Goal: Information Seeking & Learning: Check status

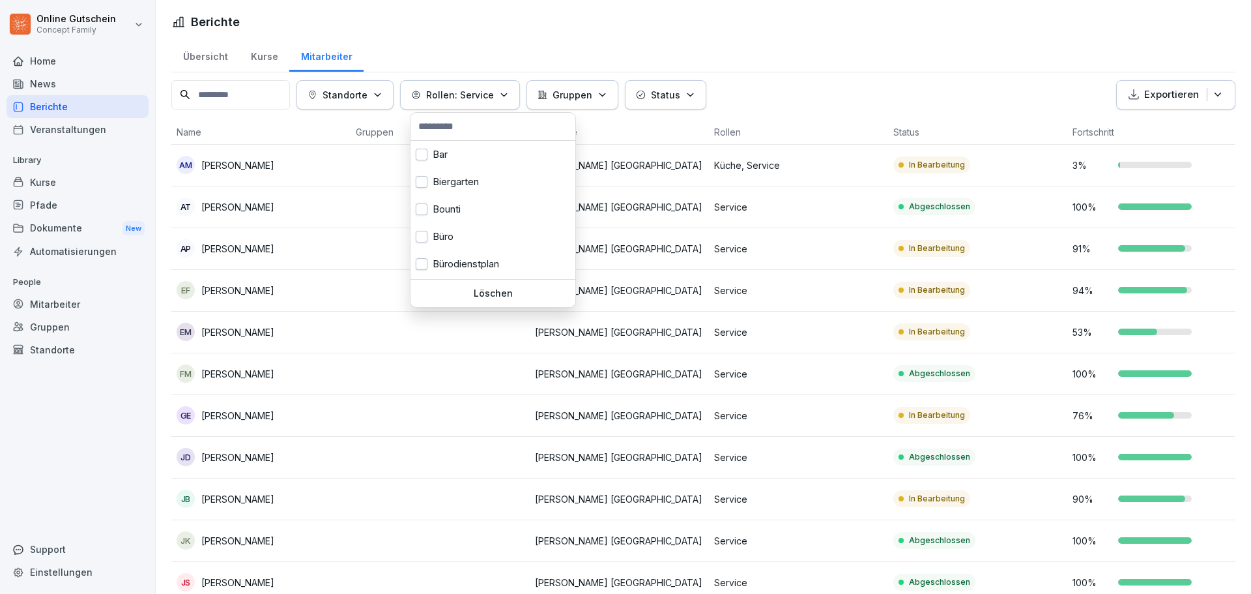
click at [506, 95] on icon "button" at bounding box center [504, 95] width 10 height 10
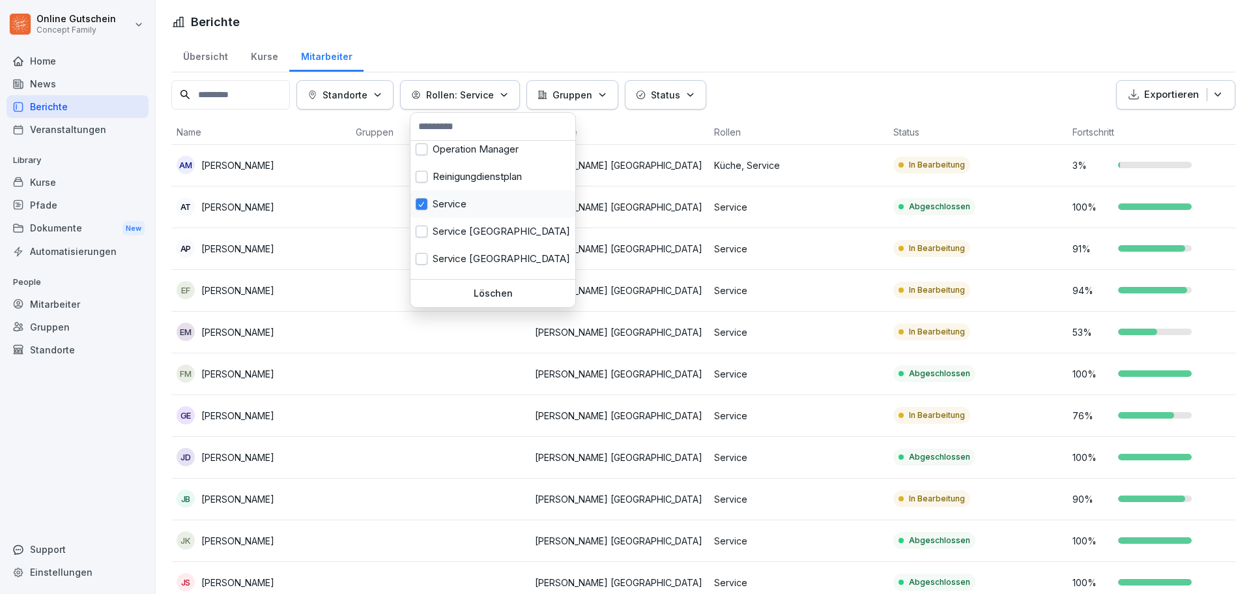
click at [444, 204] on div "Service" at bounding box center [492, 203] width 165 height 27
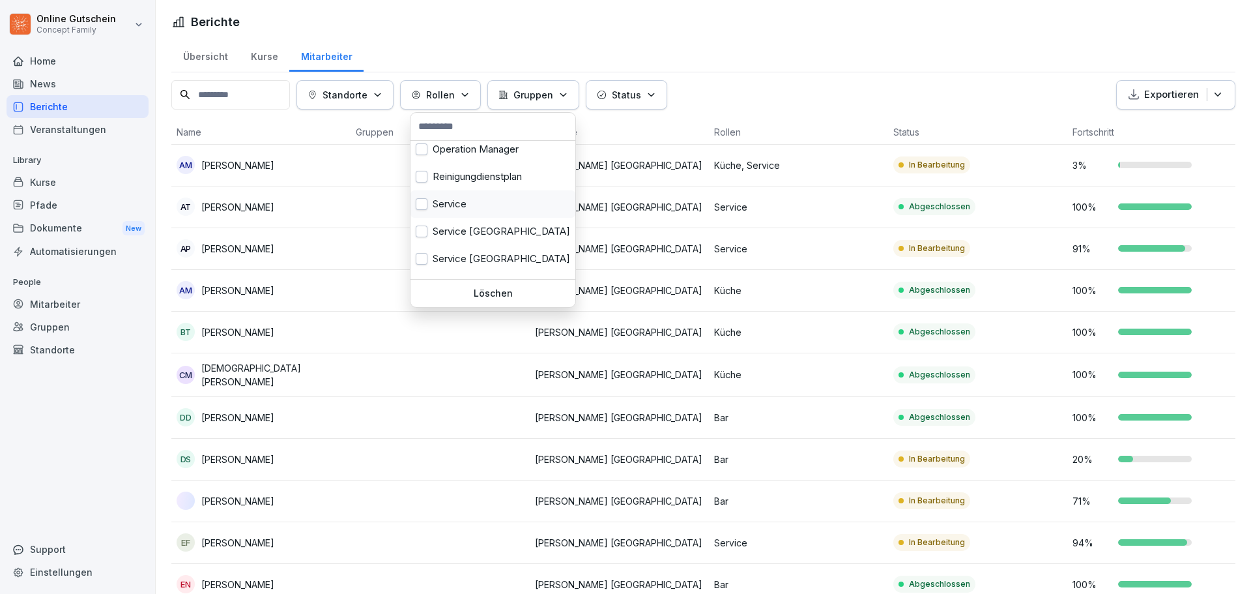
click at [442, 204] on div "Service" at bounding box center [492, 203] width 165 height 27
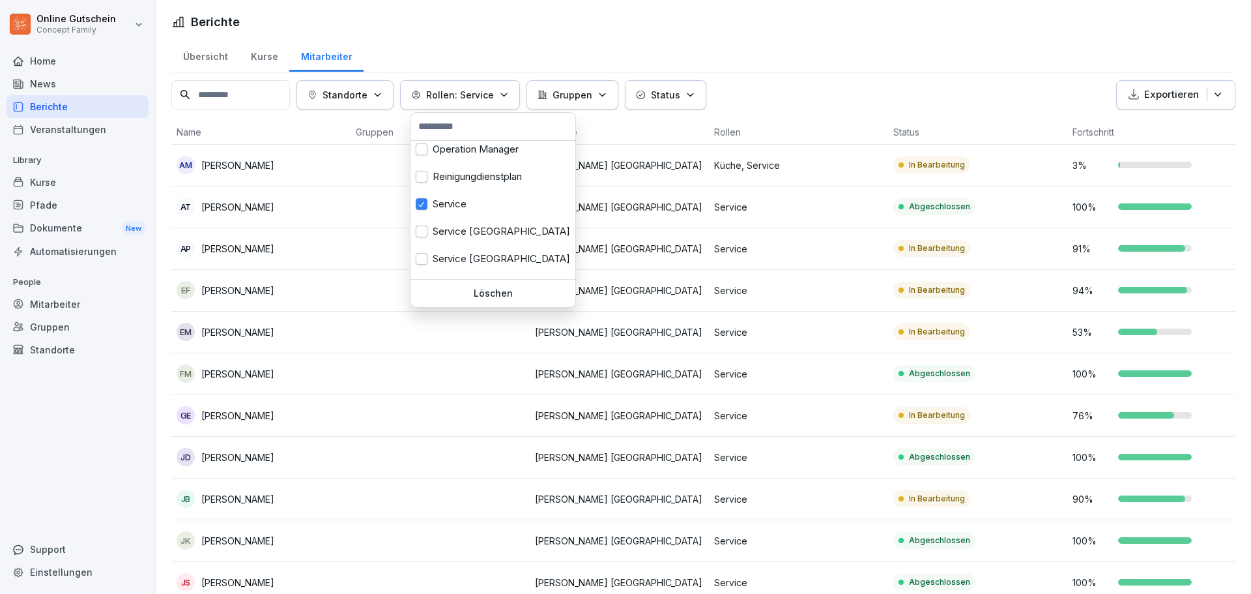
click at [448, 38] on html "Online Gutschein Concept Family Home News Berichte Veranstaltungen Library Kurs…" at bounding box center [625, 297] width 1251 height 594
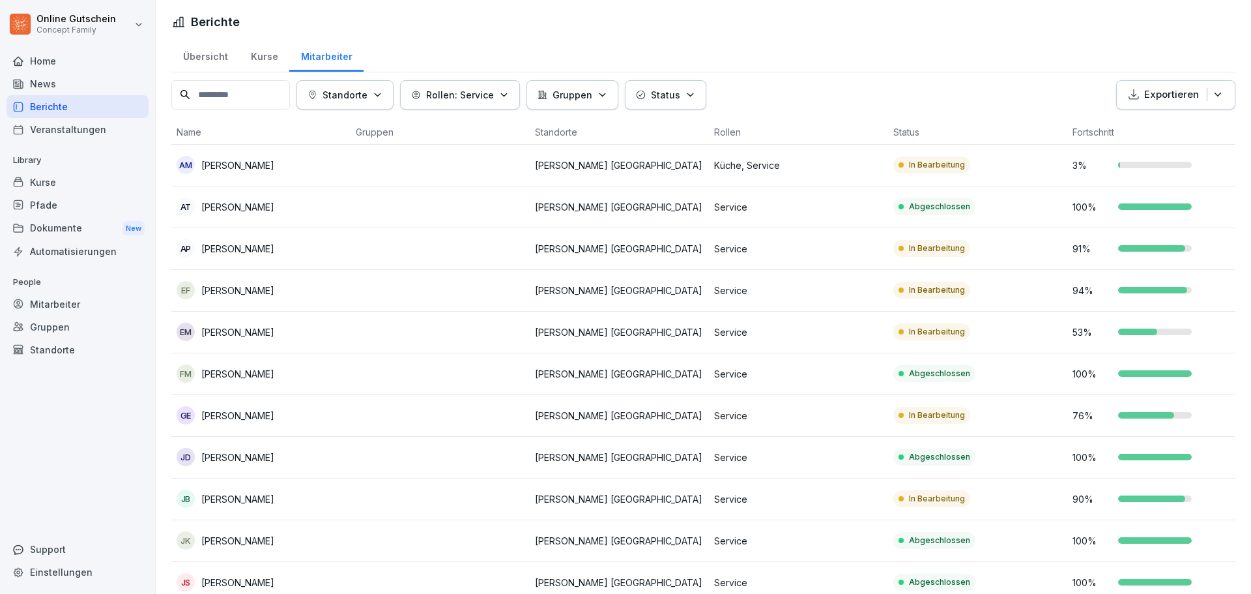
click at [220, 164] on p "[PERSON_NAME]" at bounding box center [237, 165] width 73 height 14
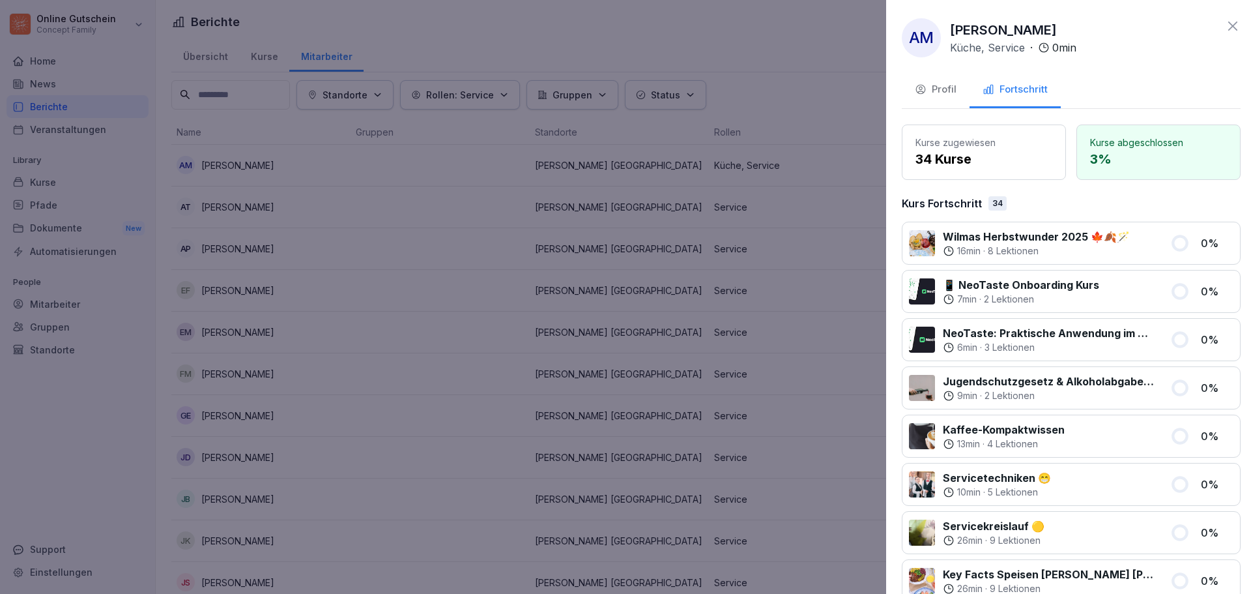
click at [220, 164] on div at bounding box center [625, 297] width 1251 height 594
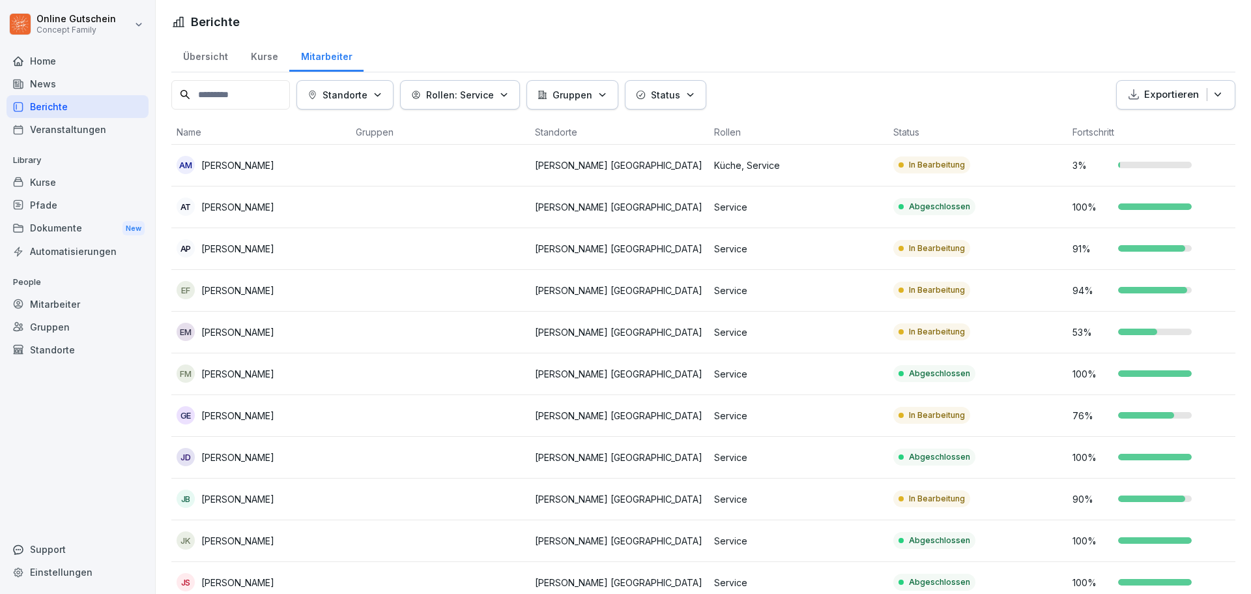
scroll to position [65, 0]
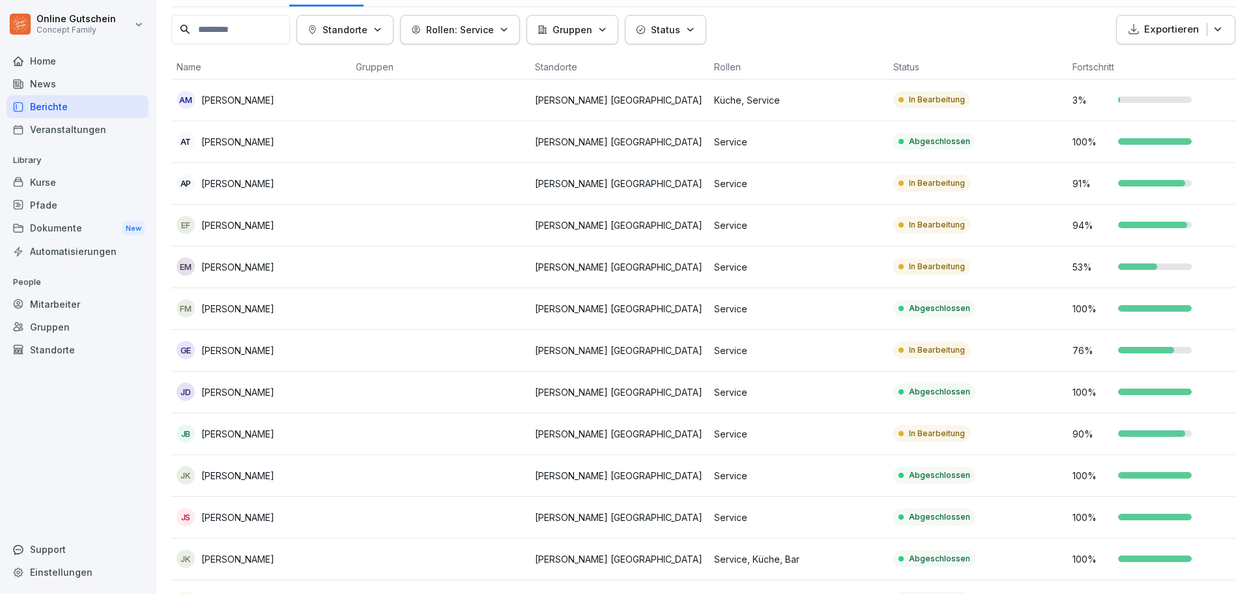
click at [1144, 178] on div "91 %" at bounding box center [1156, 184] width 169 height 14
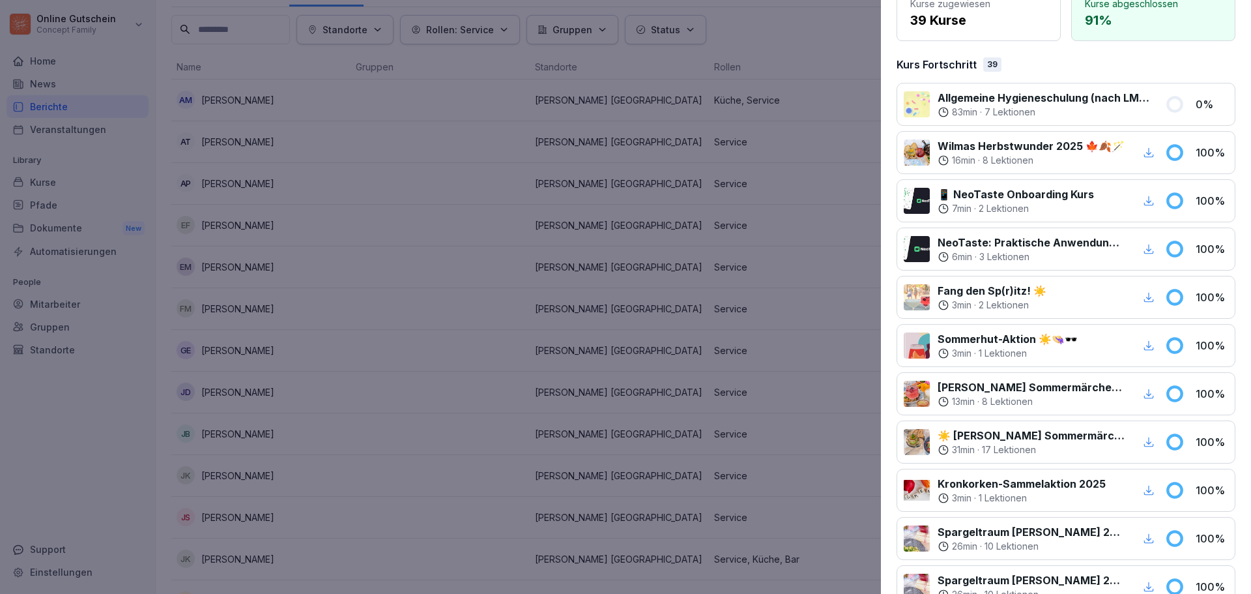
scroll to position [0, 0]
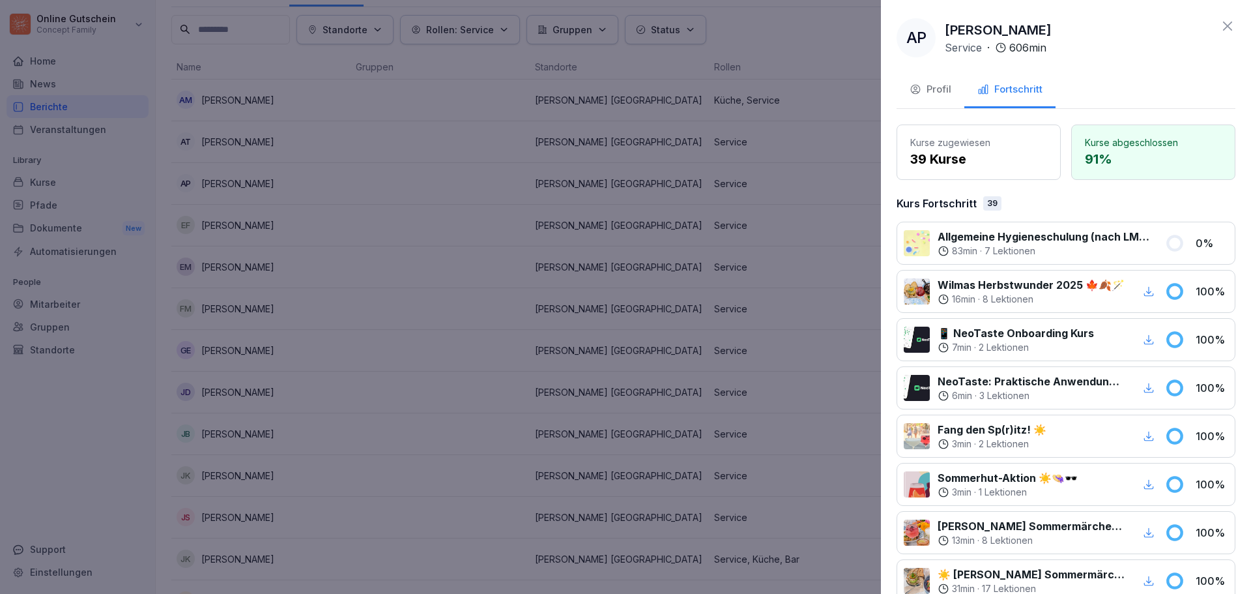
click at [787, 189] on div at bounding box center [625, 297] width 1251 height 594
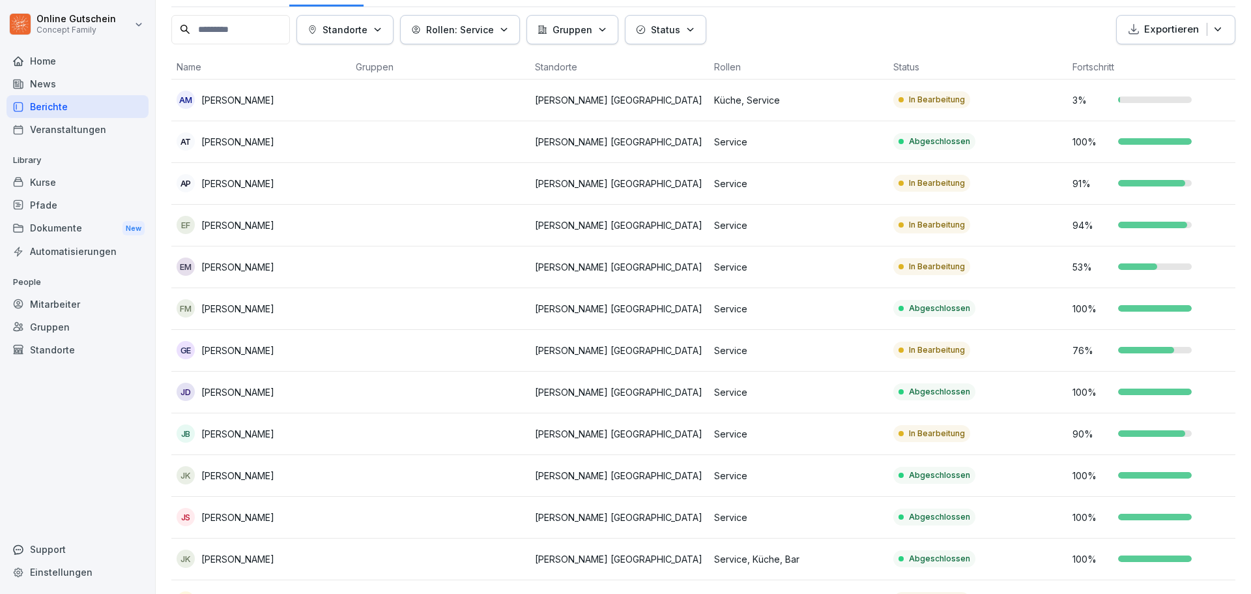
click at [1150, 267] on div at bounding box center [1137, 266] width 39 height 7
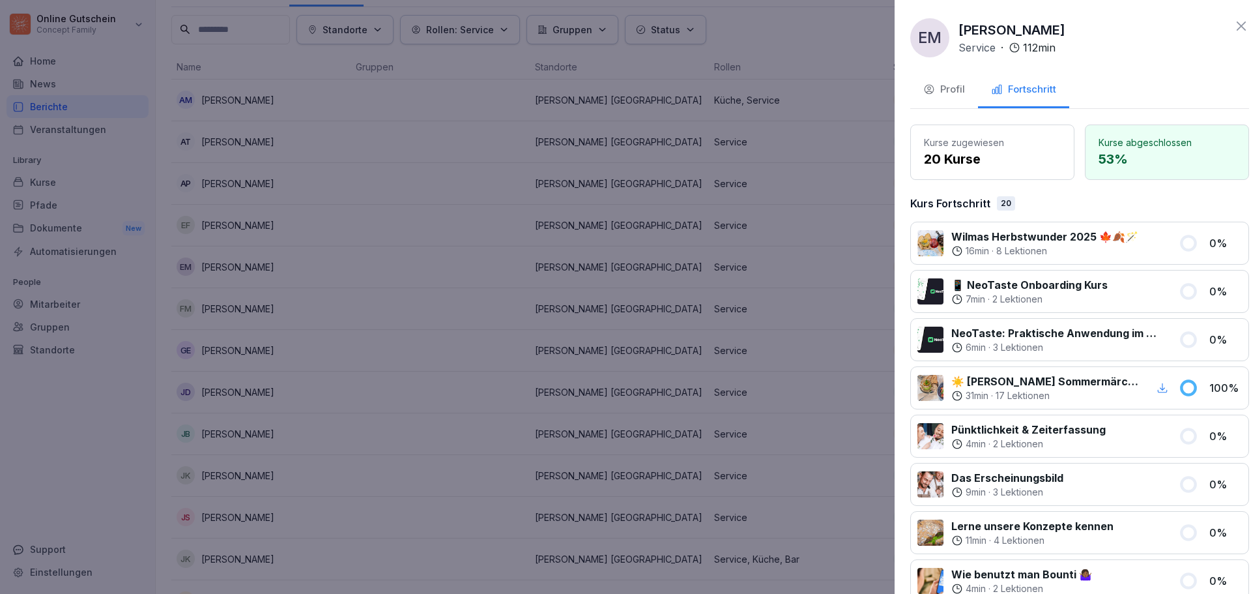
click at [800, 347] on div at bounding box center [625, 297] width 1251 height 594
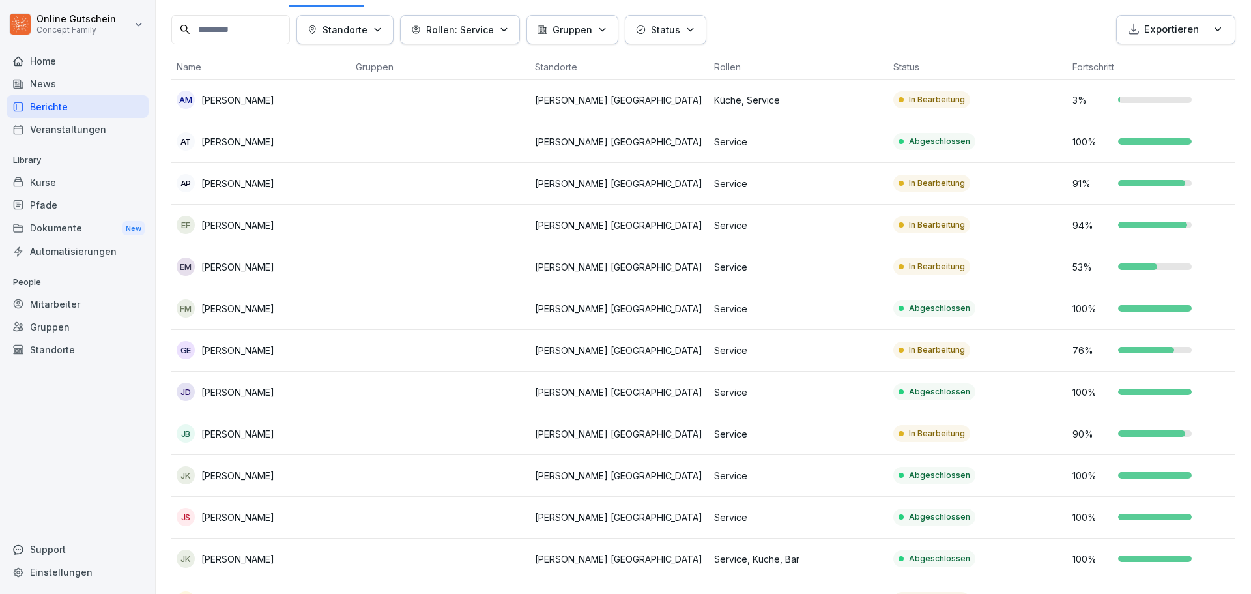
click at [1127, 353] on div "76 %" at bounding box center [1156, 350] width 169 height 14
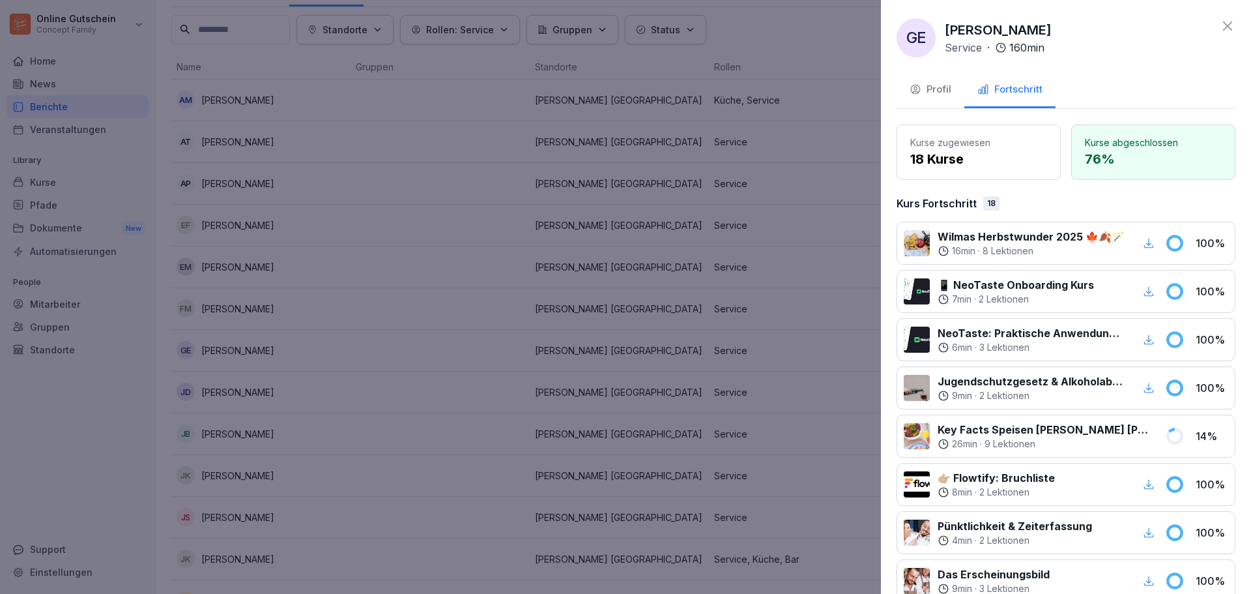
scroll to position [65, 0]
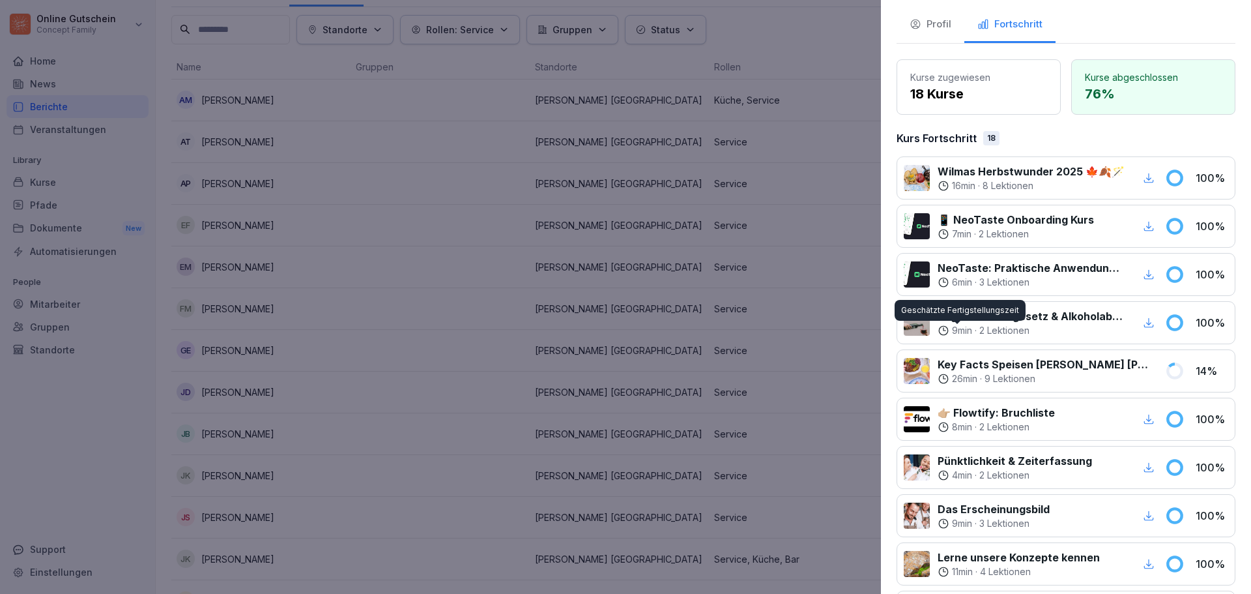
click at [632, 392] on div at bounding box center [625, 297] width 1251 height 594
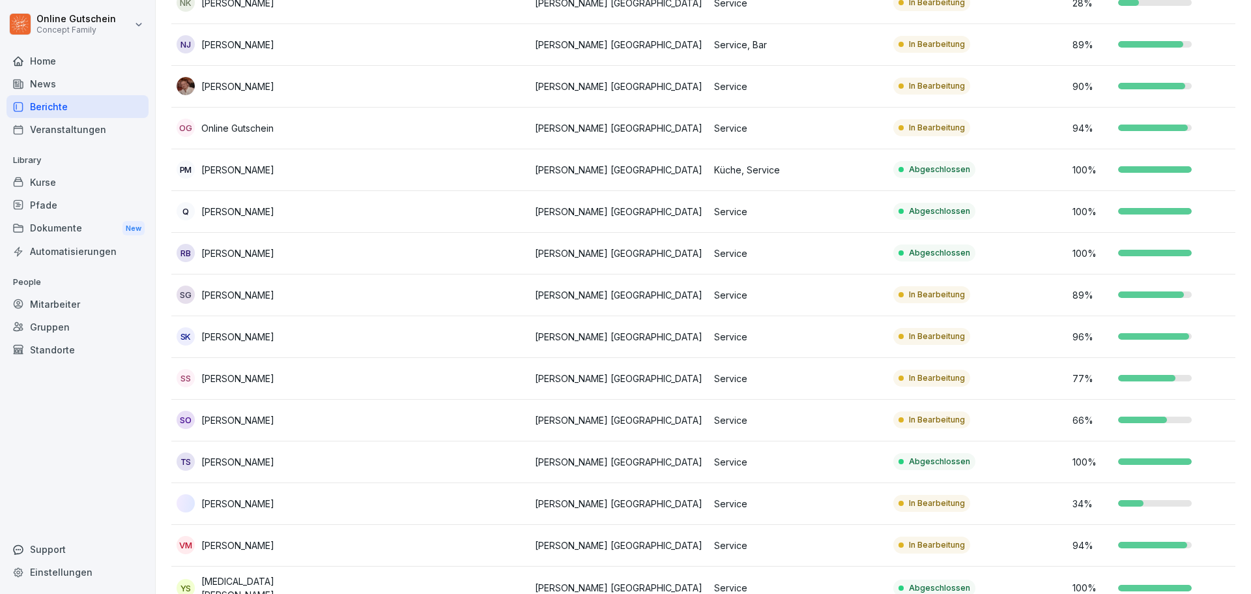
scroll to position [977, 0]
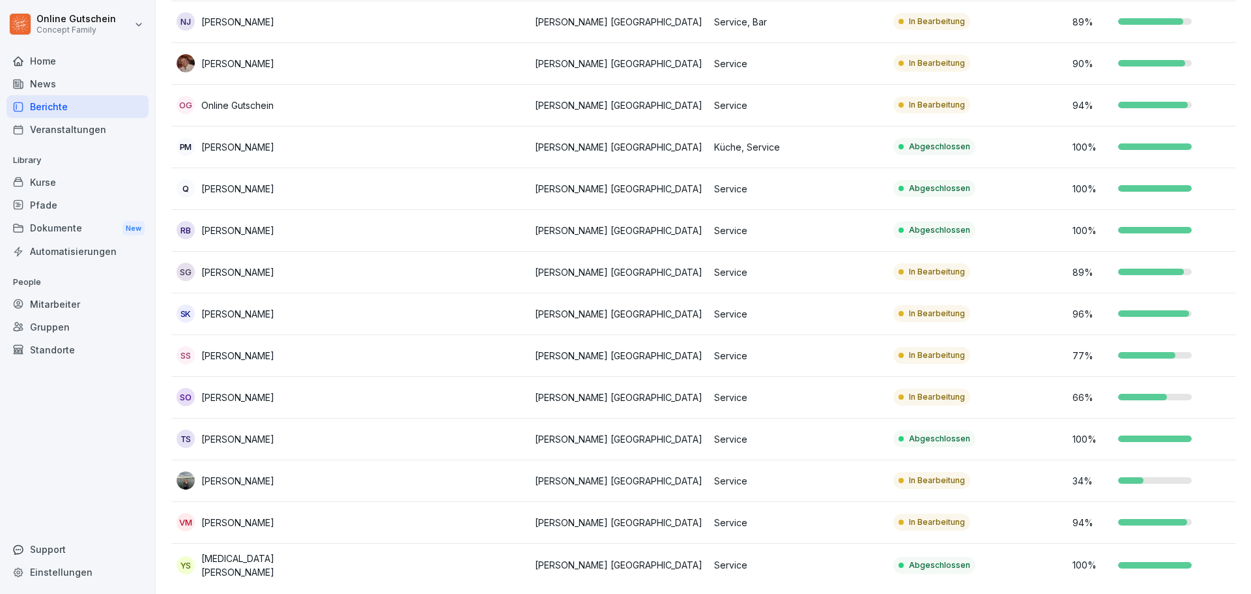
click at [182, 483] on img at bounding box center [186, 480] width 18 height 18
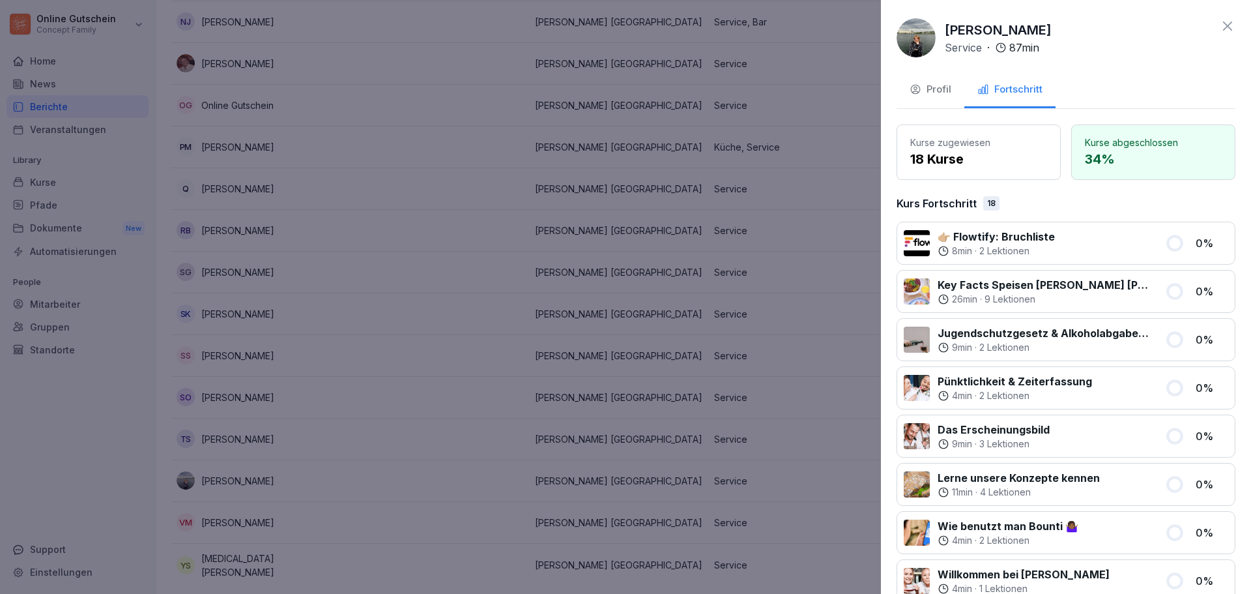
click at [906, 41] on img at bounding box center [915, 37] width 39 height 39
click at [801, 321] on div at bounding box center [625, 297] width 1251 height 594
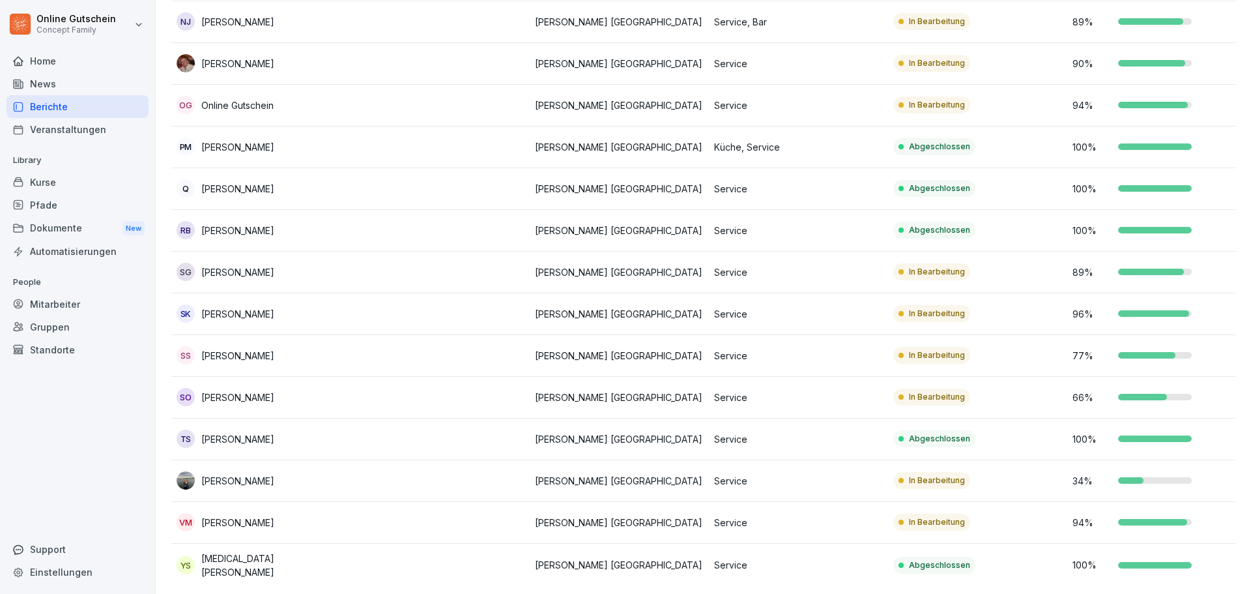
click at [816, 391] on p "Service" at bounding box center [798, 397] width 169 height 14
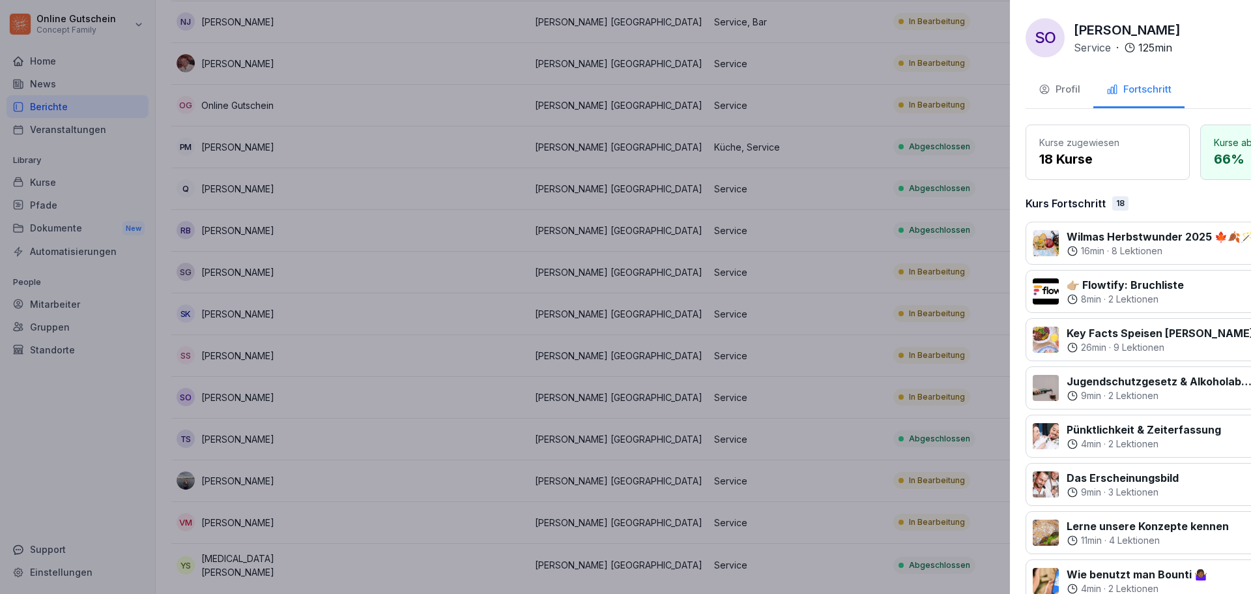
click at [704, 393] on div at bounding box center [625, 297] width 1251 height 594
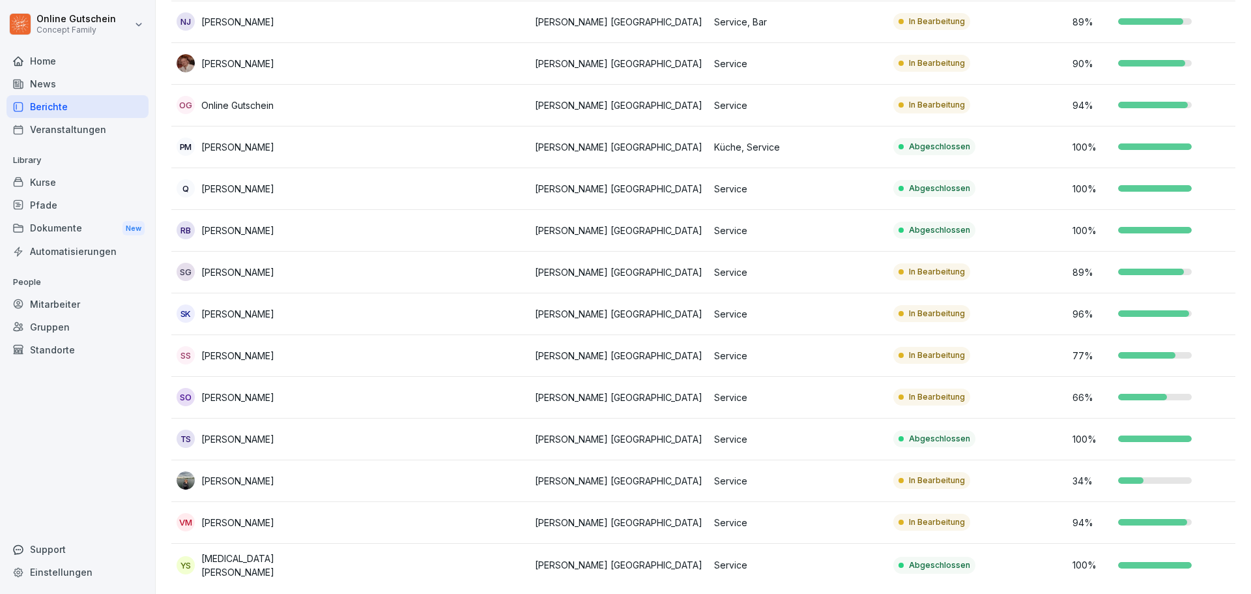
click at [655, 480] on p "[PERSON_NAME] [GEOGRAPHIC_DATA]" at bounding box center [619, 481] width 169 height 14
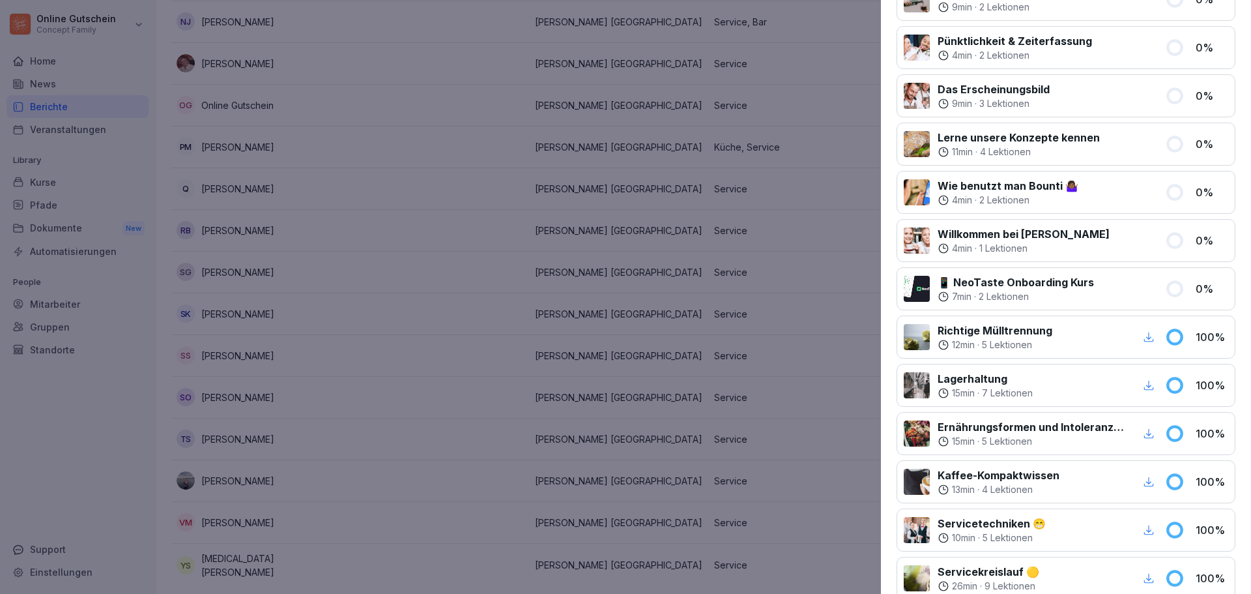
scroll to position [326, 0]
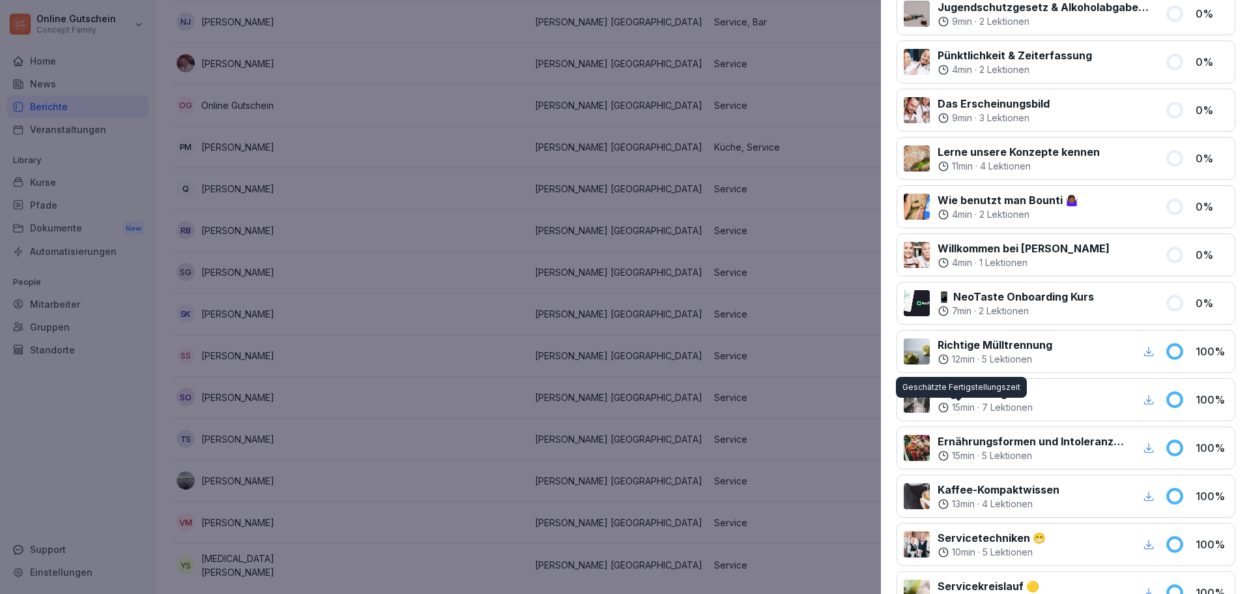
click at [611, 450] on div at bounding box center [625, 297] width 1251 height 594
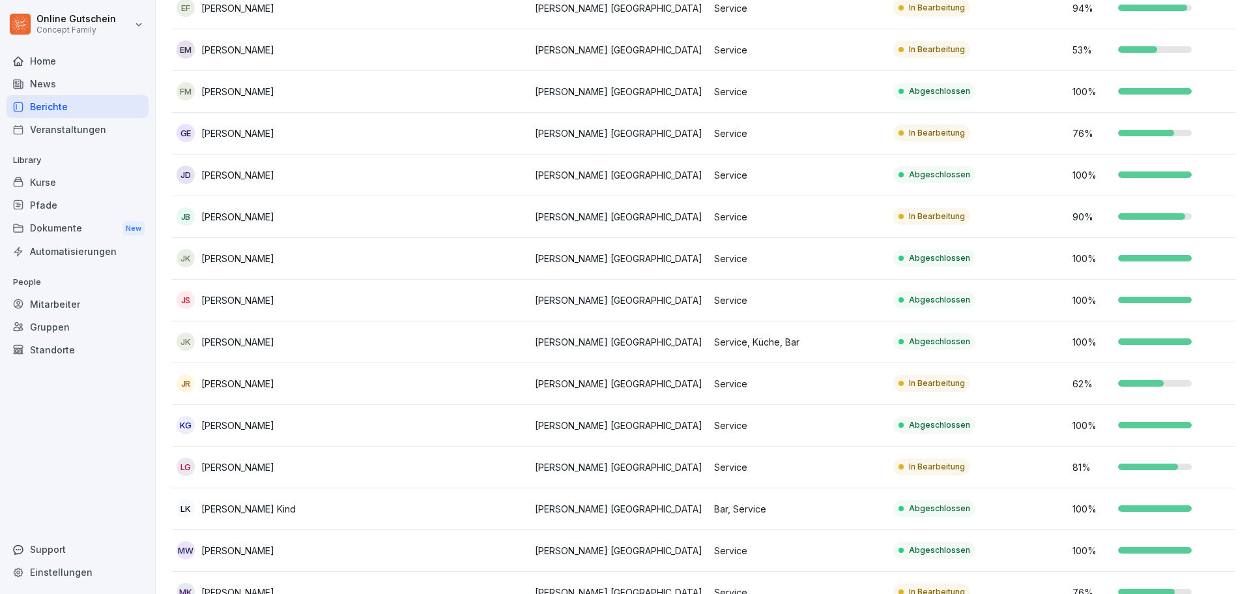
scroll to position [217, 0]
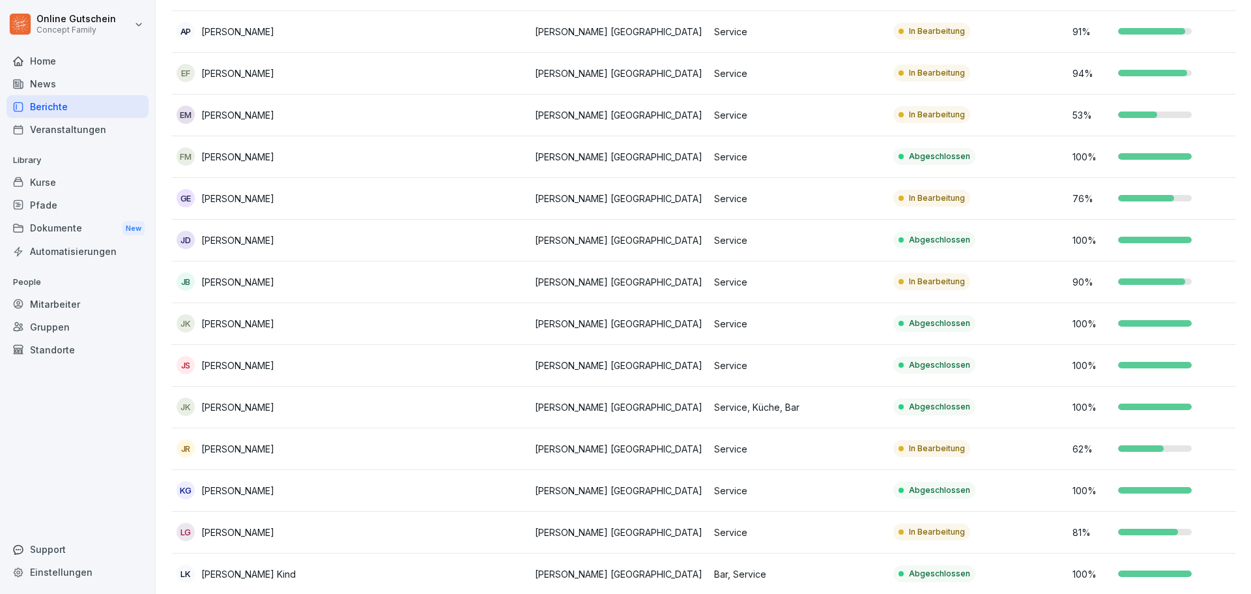
click at [278, 198] on div "GE [PERSON_NAME]" at bounding box center [261, 198] width 169 height 18
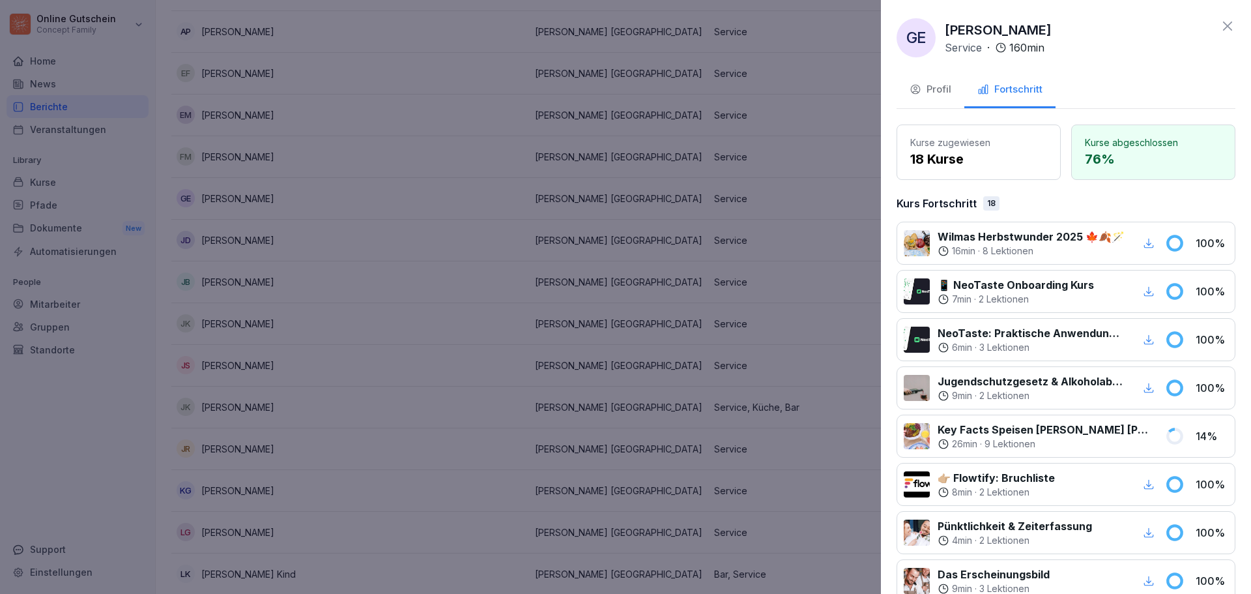
click at [278, 198] on div at bounding box center [625, 297] width 1251 height 594
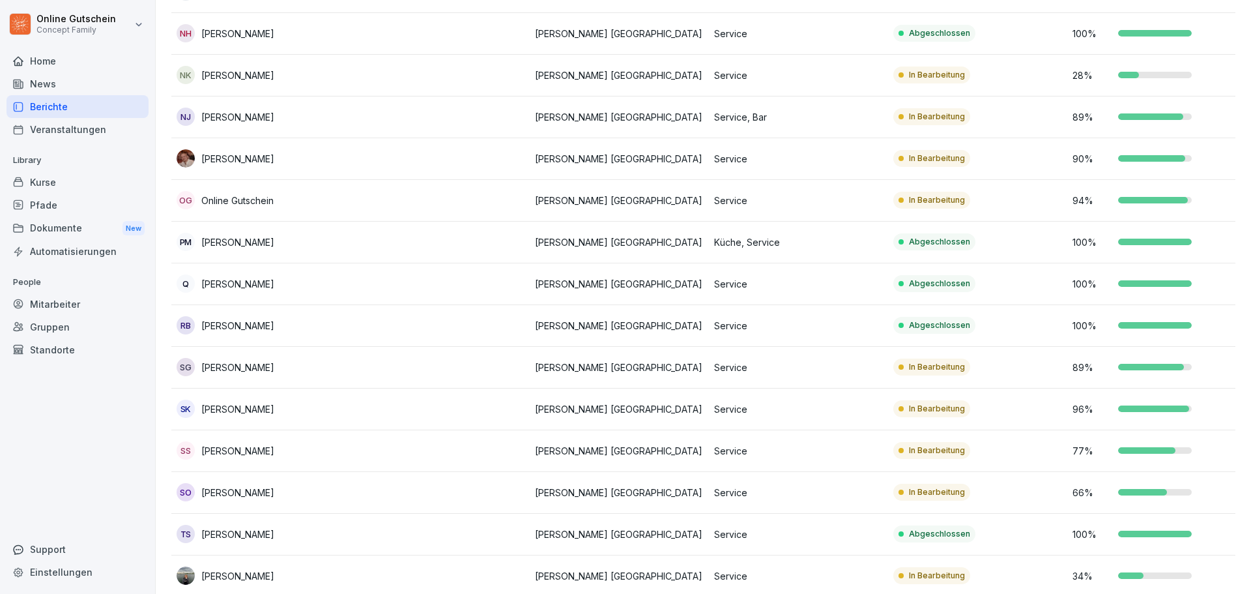
scroll to position [868, 0]
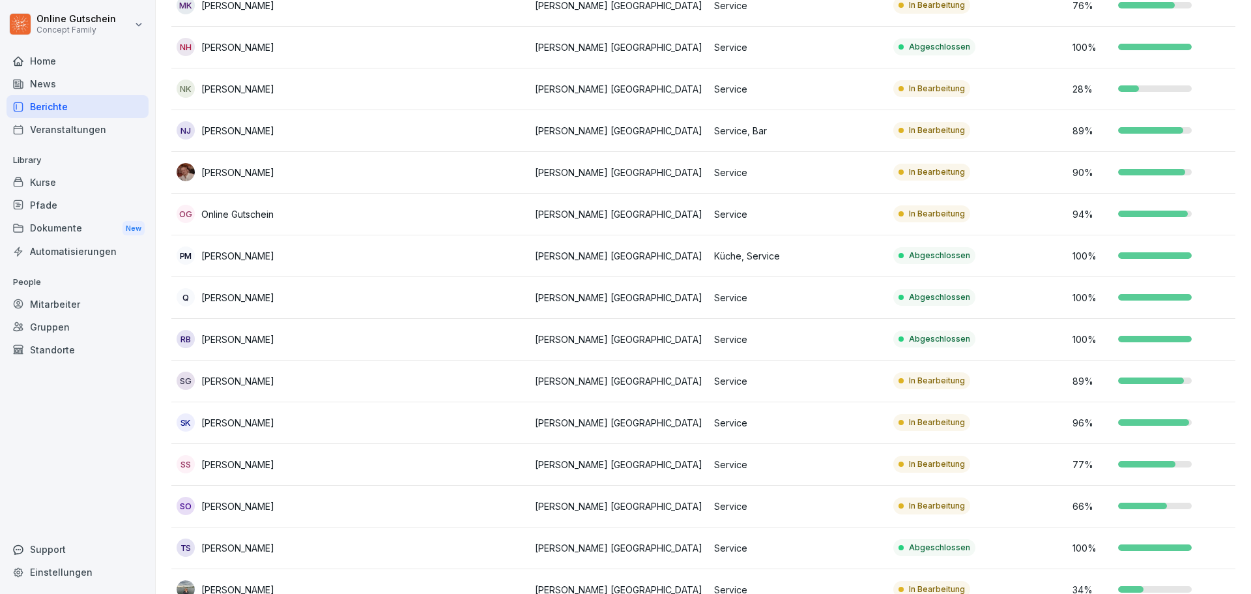
click at [283, 173] on div "[PERSON_NAME]" at bounding box center [261, 172] width 169 height 18
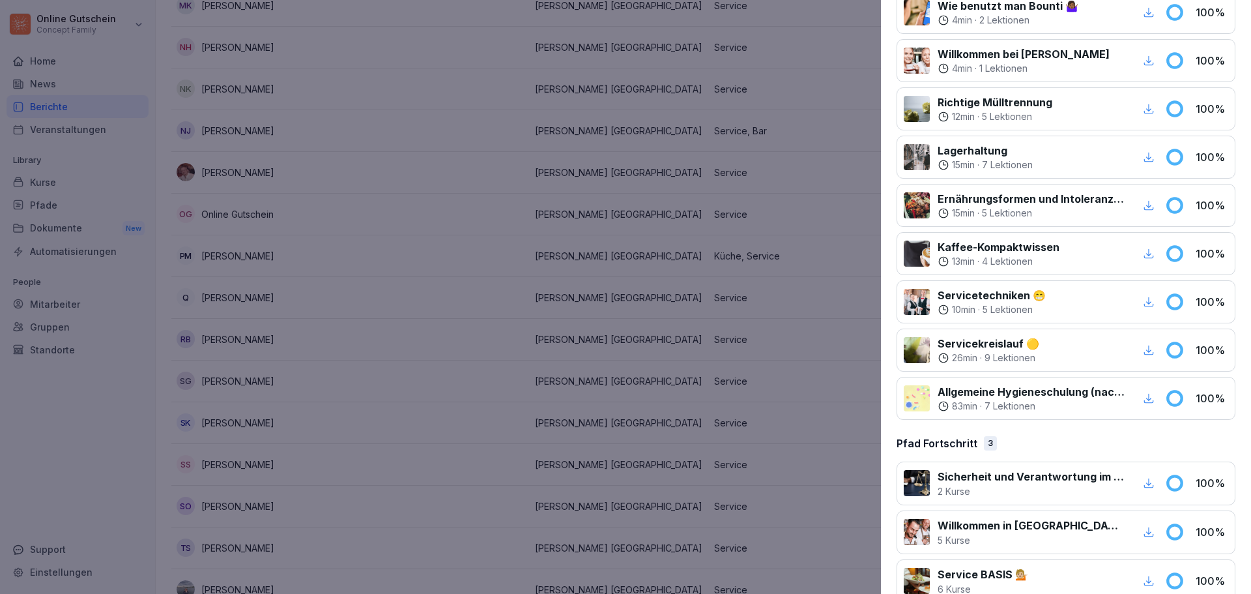
scroll to position [1656, 0]
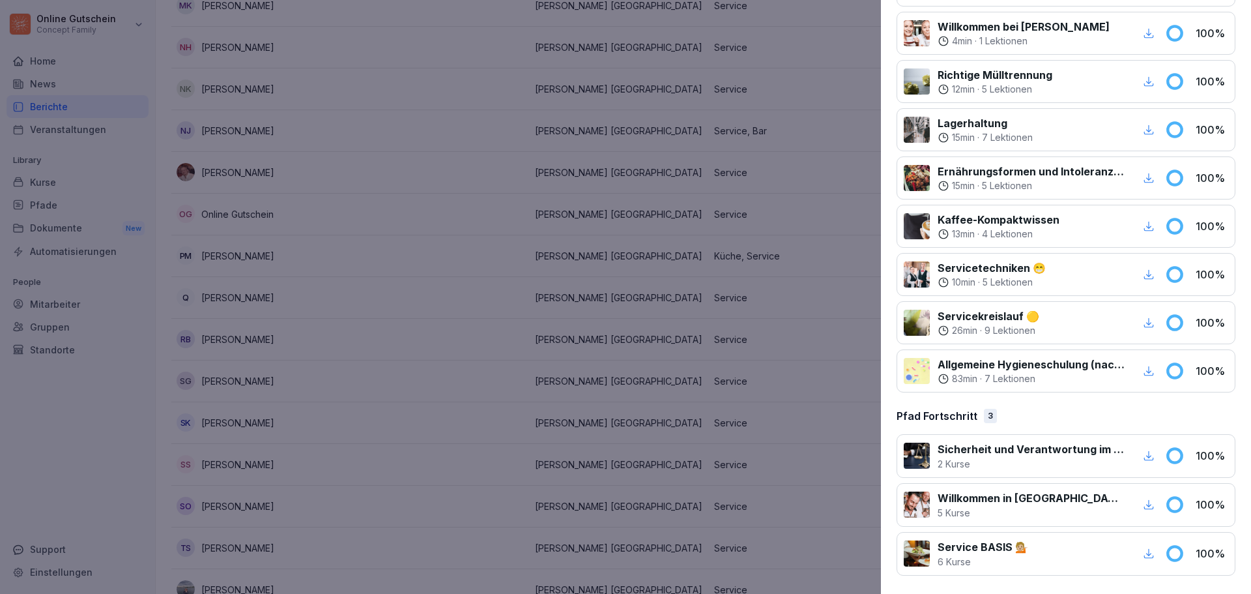
click at [441, 392] on div at bounding box center [625, 297] width 1251 height 594
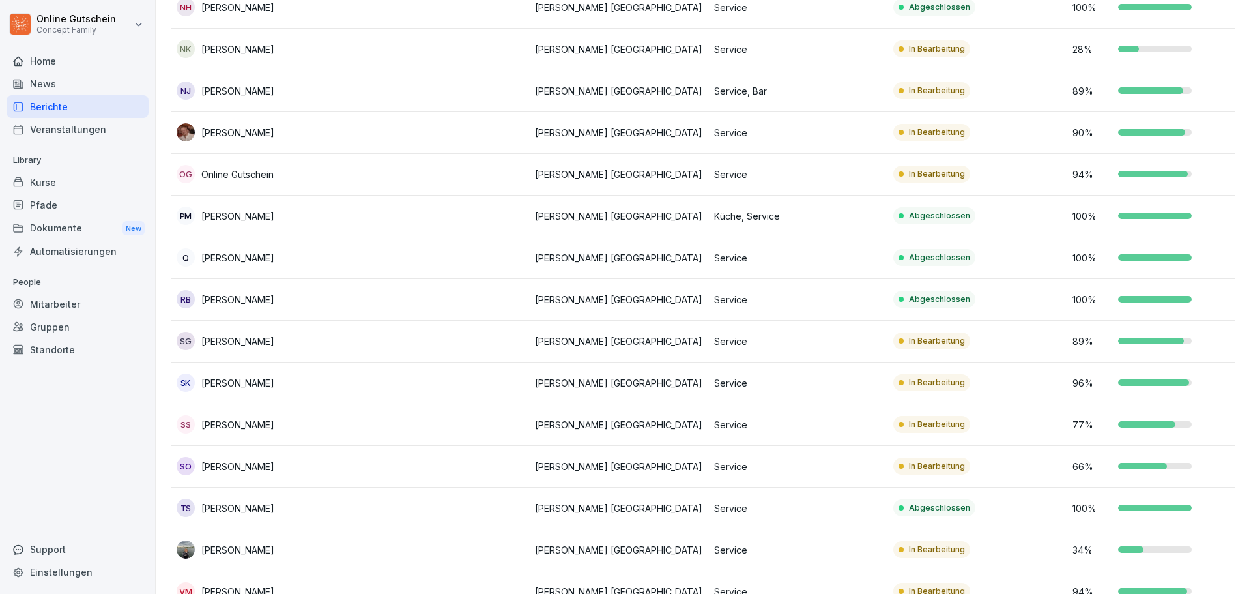
scroll to position [999, 0]
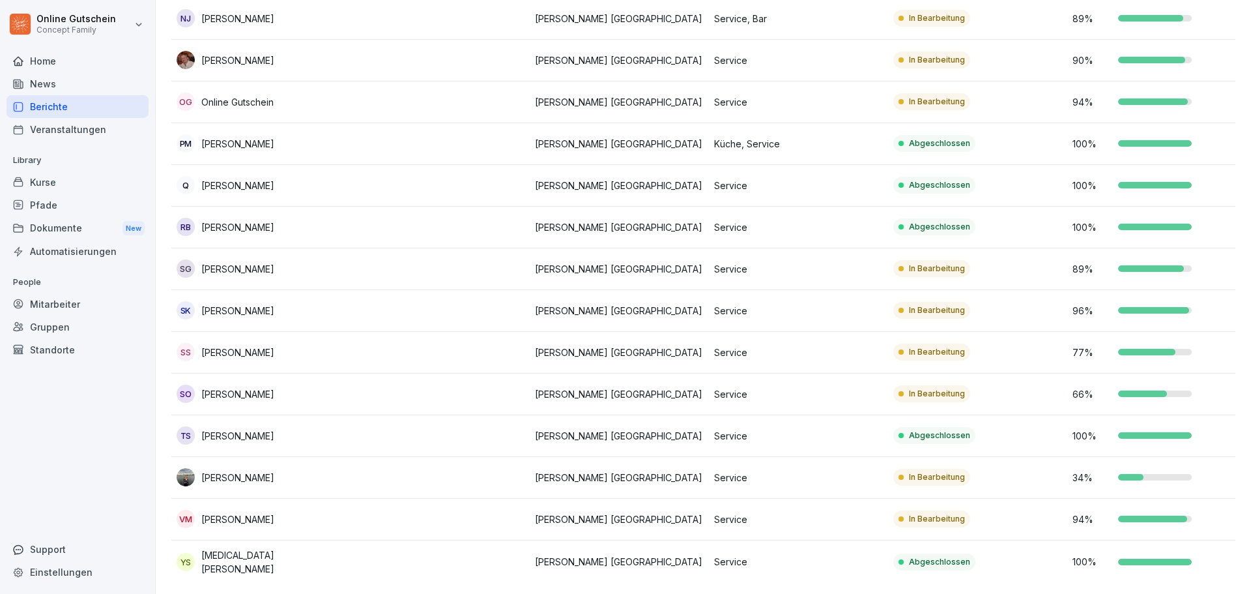
click at [361, 463] on td at bounding box center [440, 478] width 179 height 42
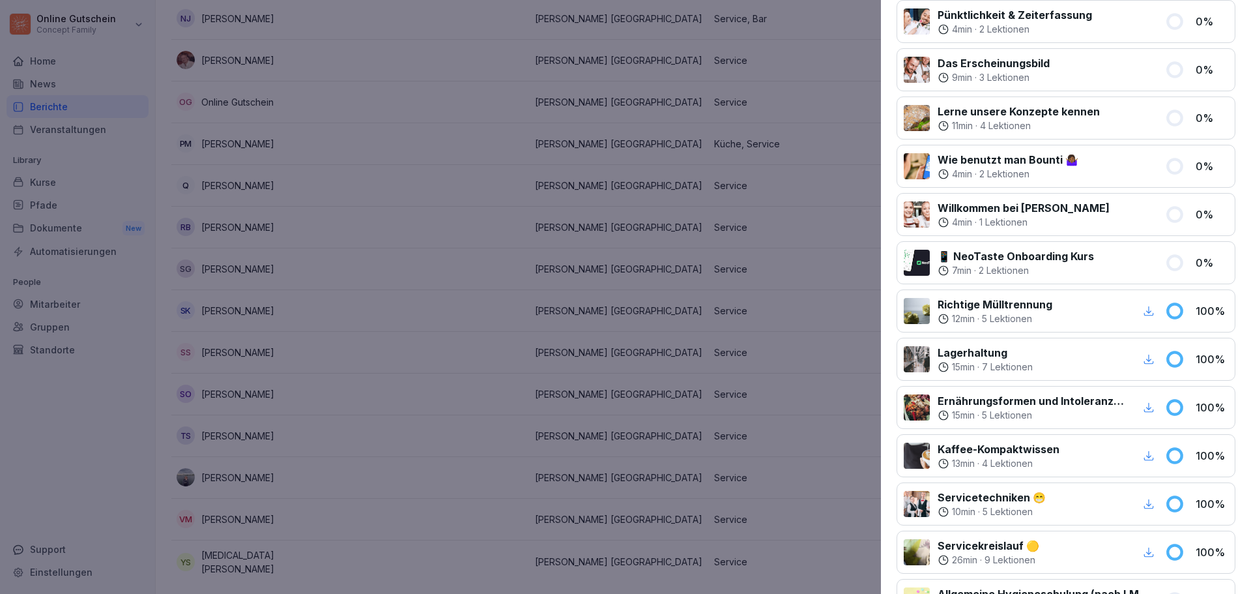
scroll to position [0, 0]
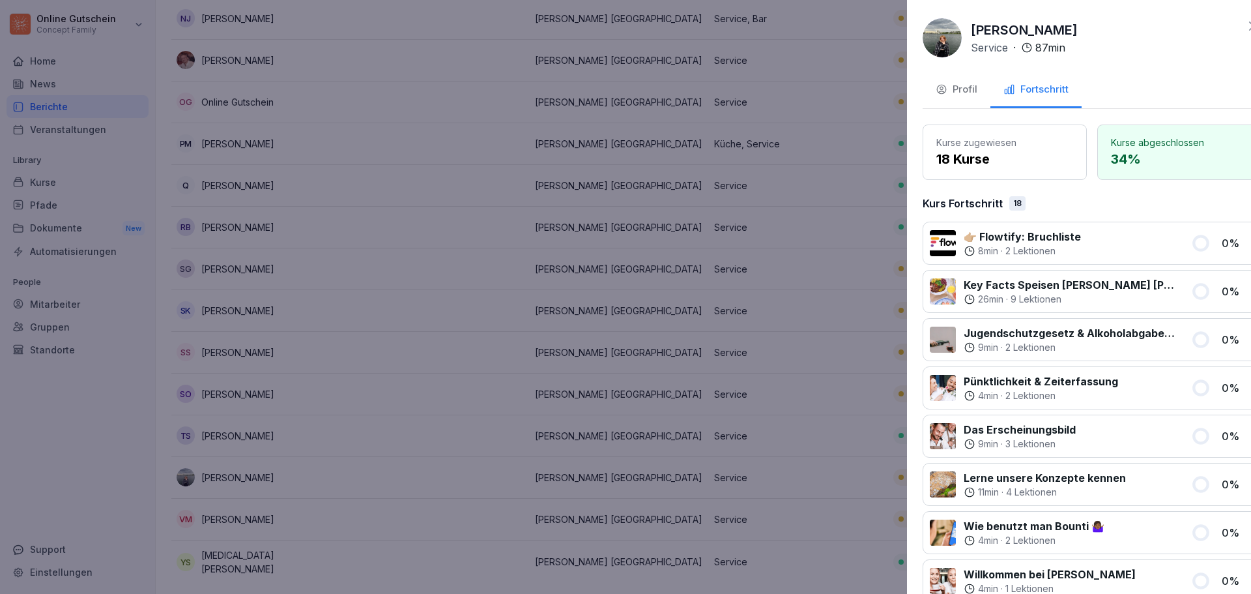
click at [435, 476] on div at bounding box center [625, 297] width 1251 height 594
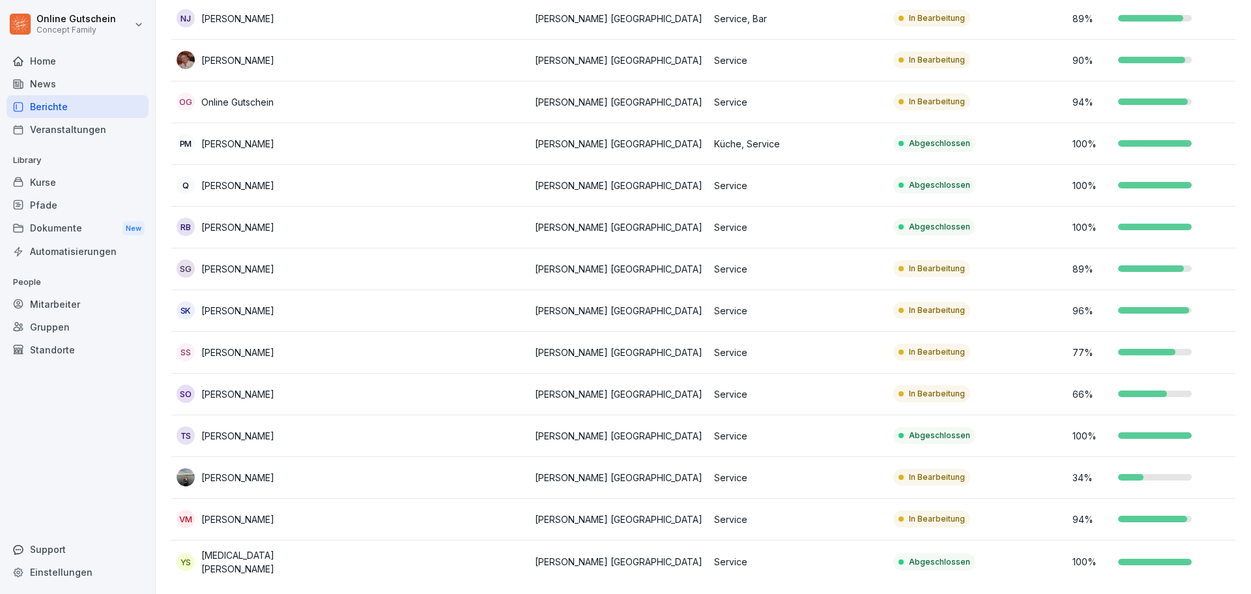
click at [330, 51] on div "[PERSON_NAME]" at bounding box center [261, 60] width 169 height 18
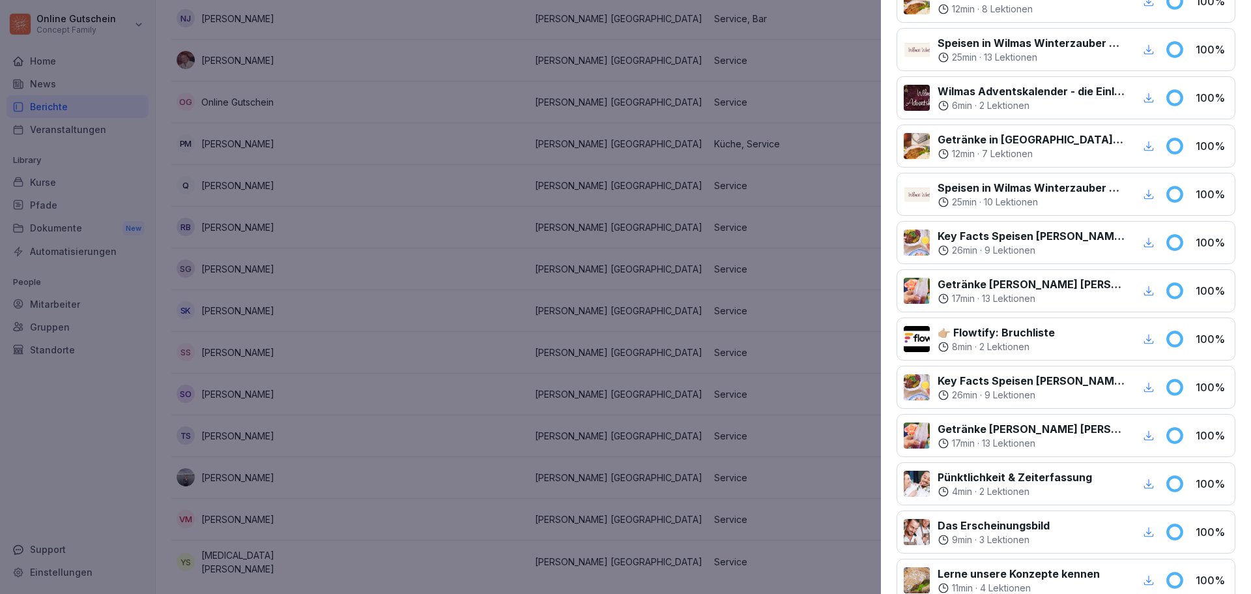
scroll to position [1108, 0]
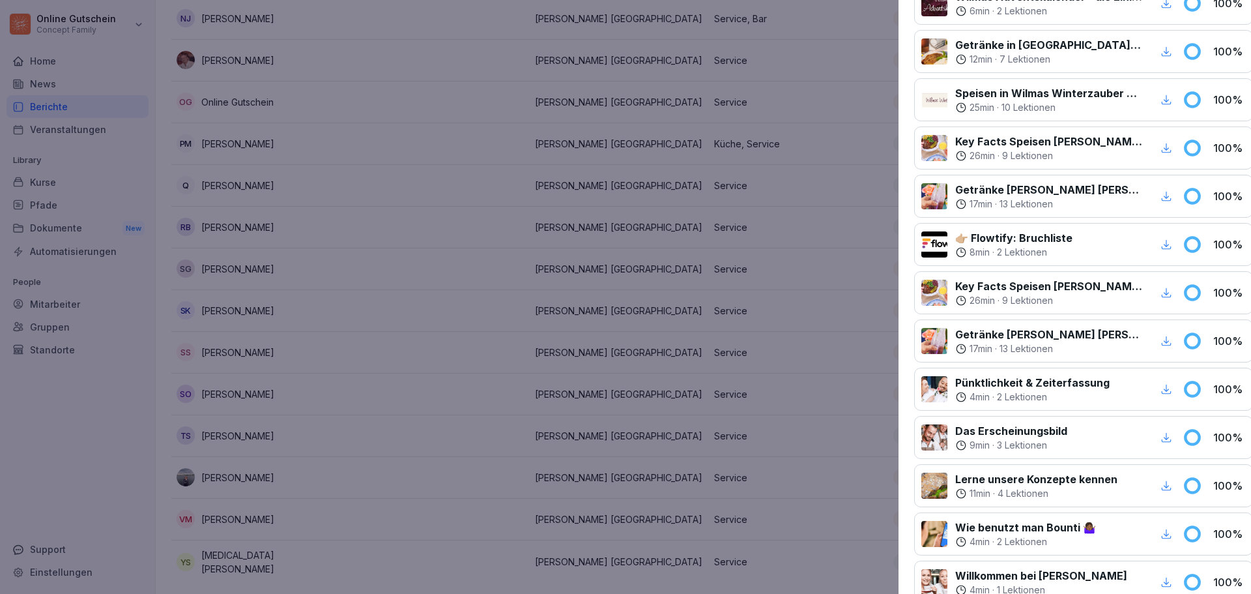
click at [545, 208] on div at bounding box center [625, 297] width 1251 height 594
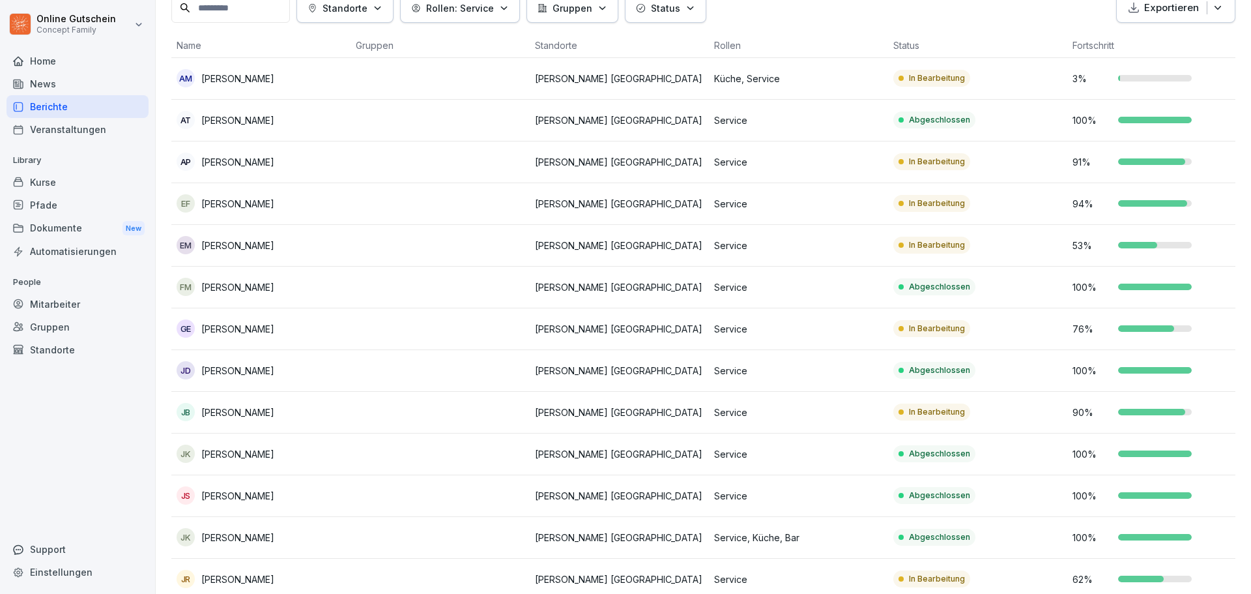
scroll to position [0, 0]
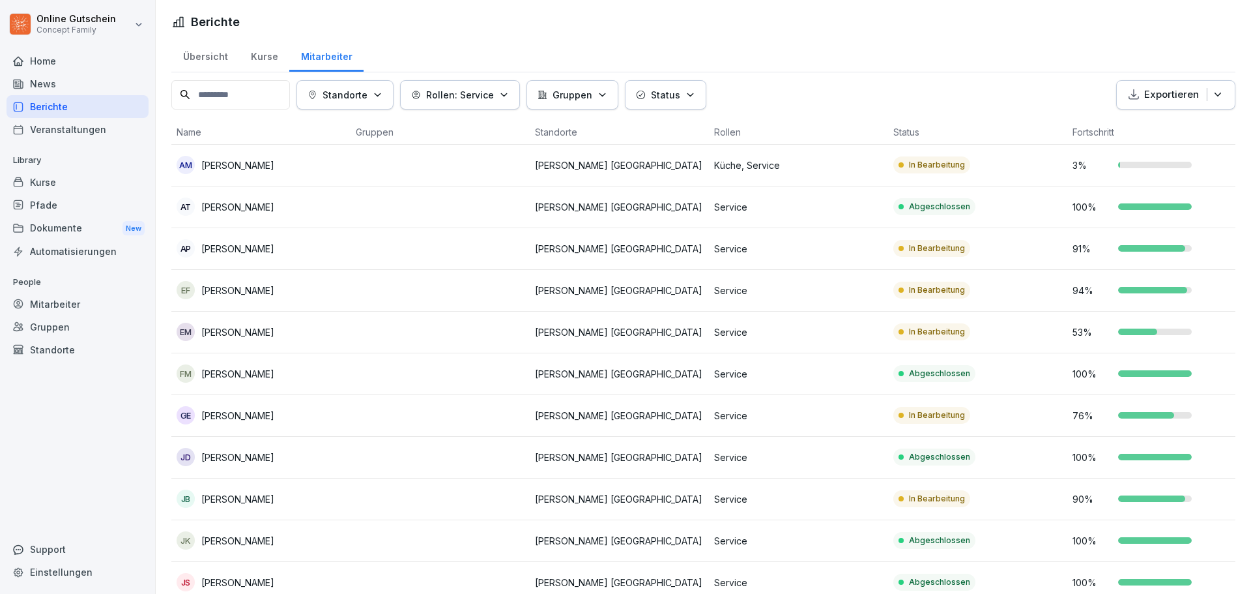
click at [1162, 254] on div "91 %" at bounding box center [1156, 249] width 169 height 14
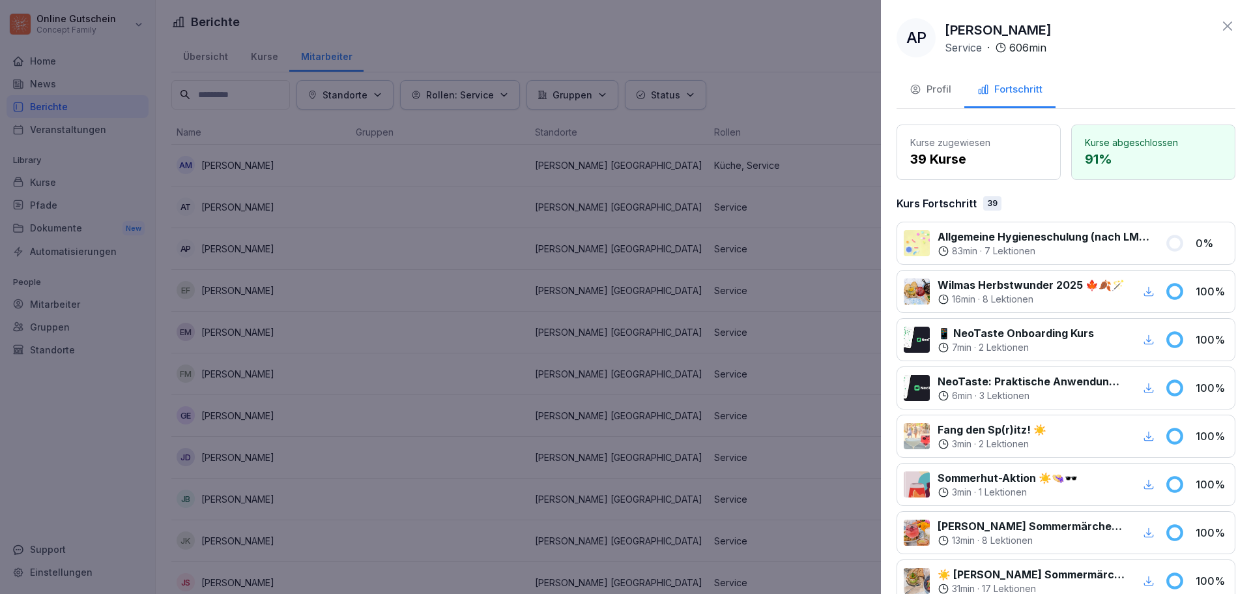
click at [1220, 30] on icon at bounding box center [1228, 26] width 16 height 16
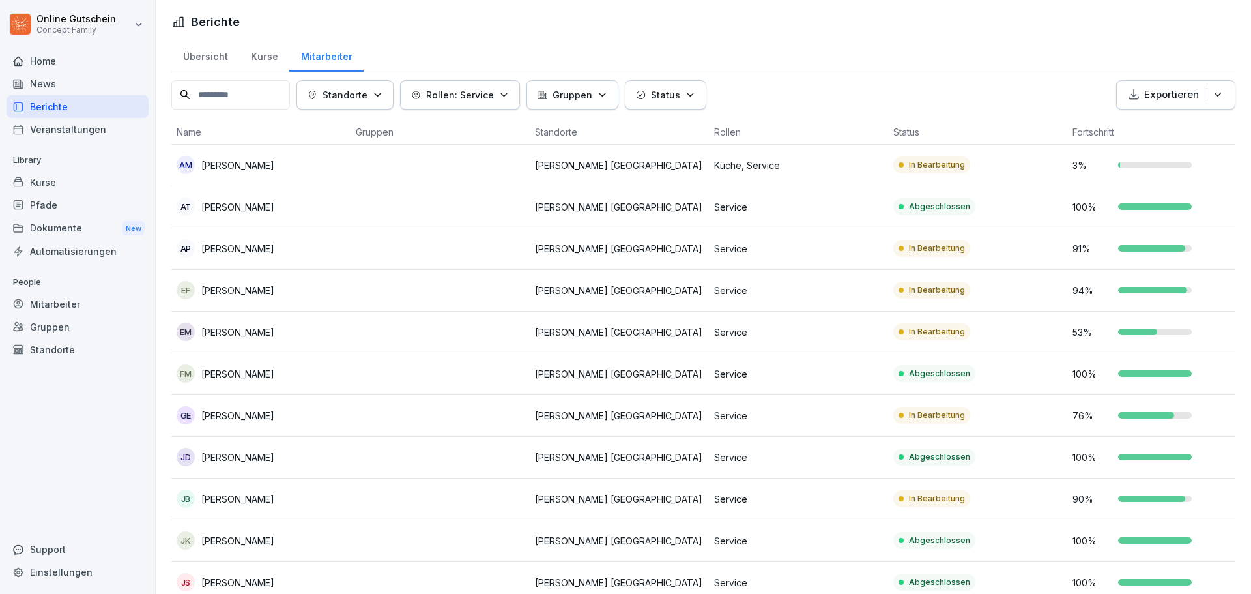
click at [1119, 298] on td "94 %" at bounding box center [1156, 291] width 179 height 42
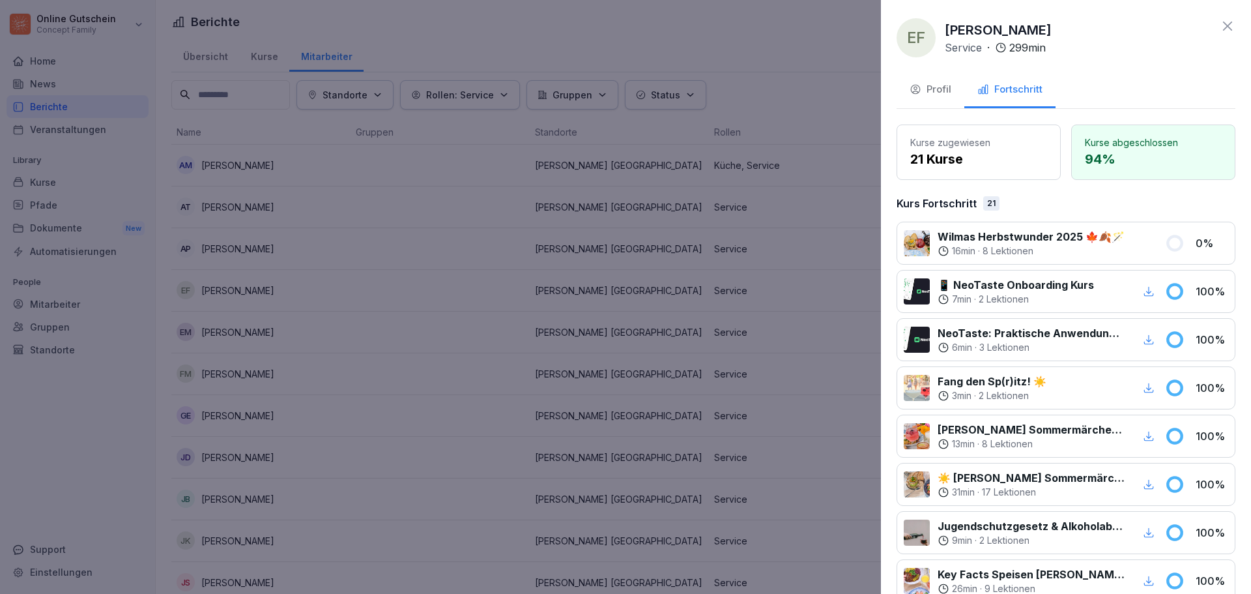
click at [1220, 25] on icon at bounding box center [1228, 26] width 16 height 16
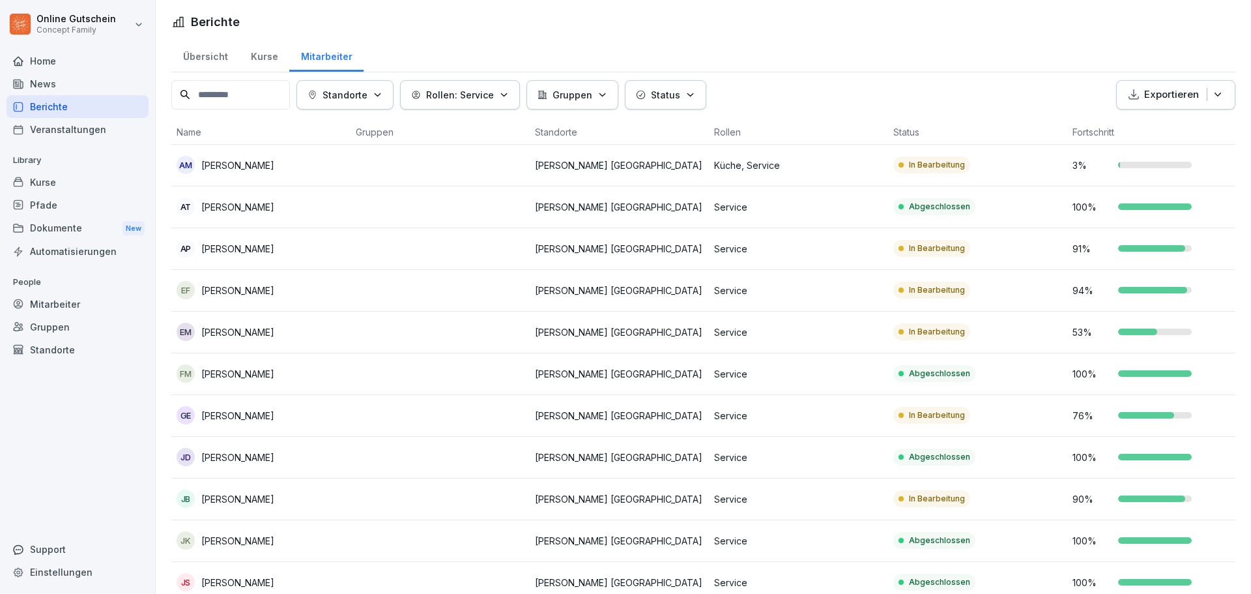
click at [1145, 350] on td "53 %" at bounding box center [1156, 332] width 179 height 42
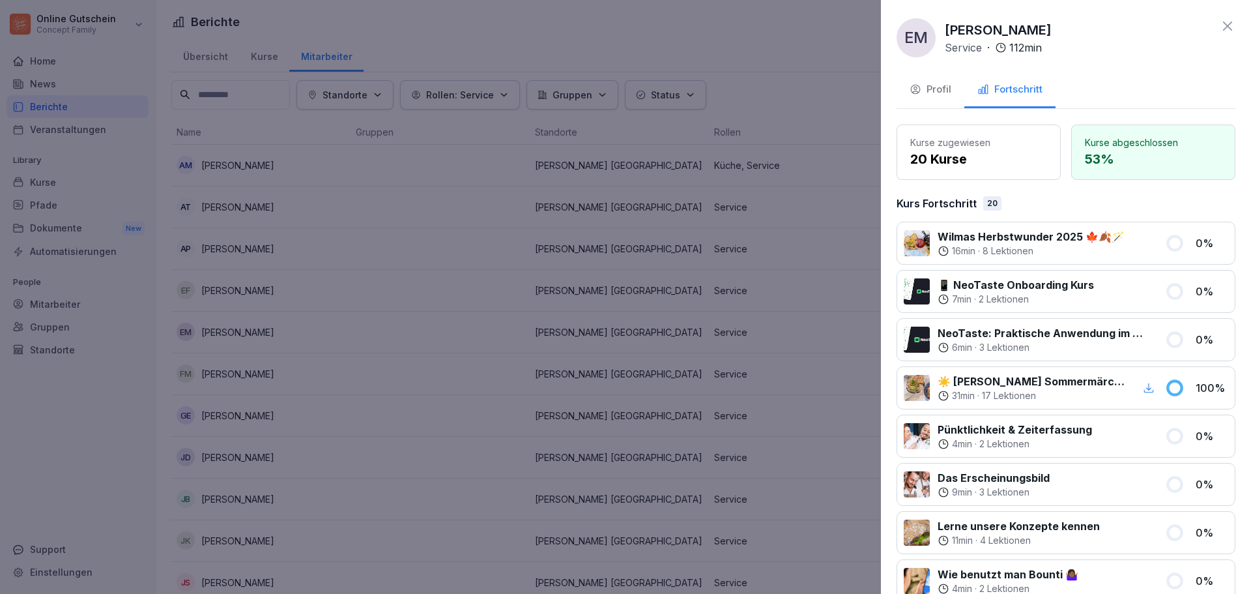
click at [1220, 29] on icon at bounding box center [1228, 26] width 16 height 16
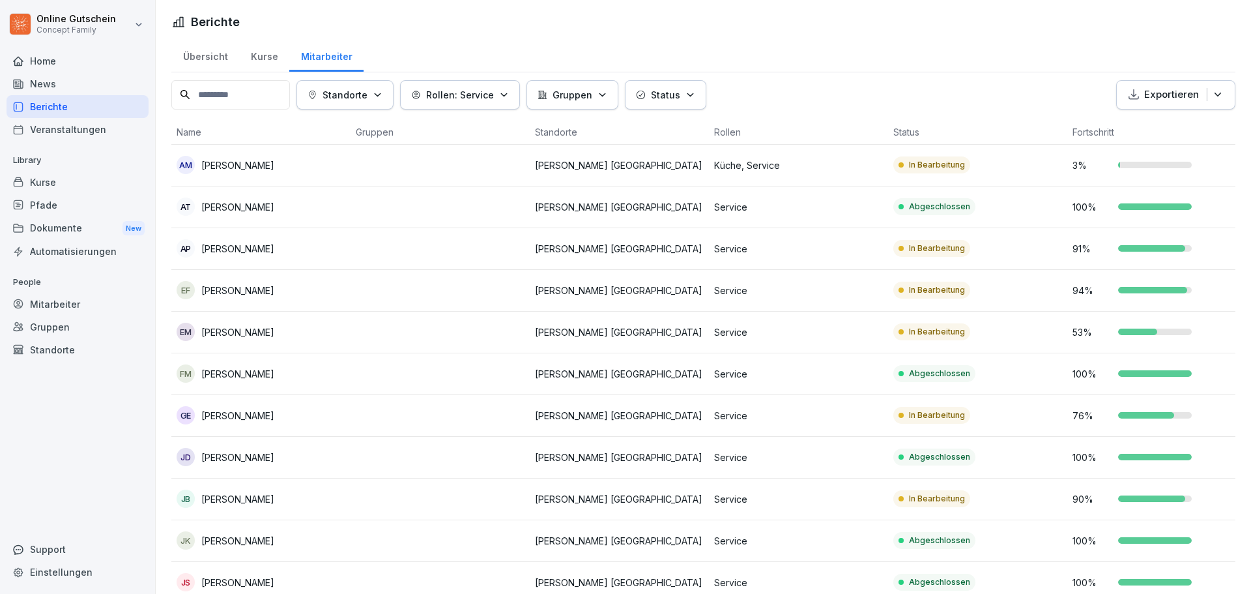
click at [939, 411] on p "In Bearbeitung" at bounding box center [937, 415] width 56 height 12
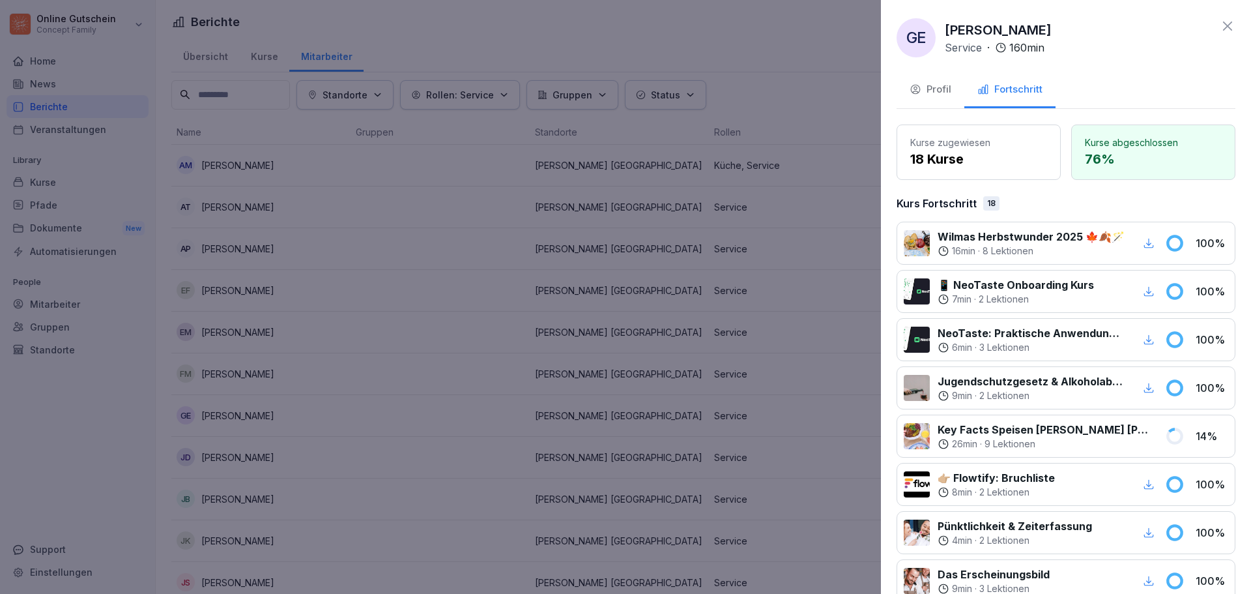
click at [1222, 25] on icon at bounding box center [1228, 26] width 16 height 16
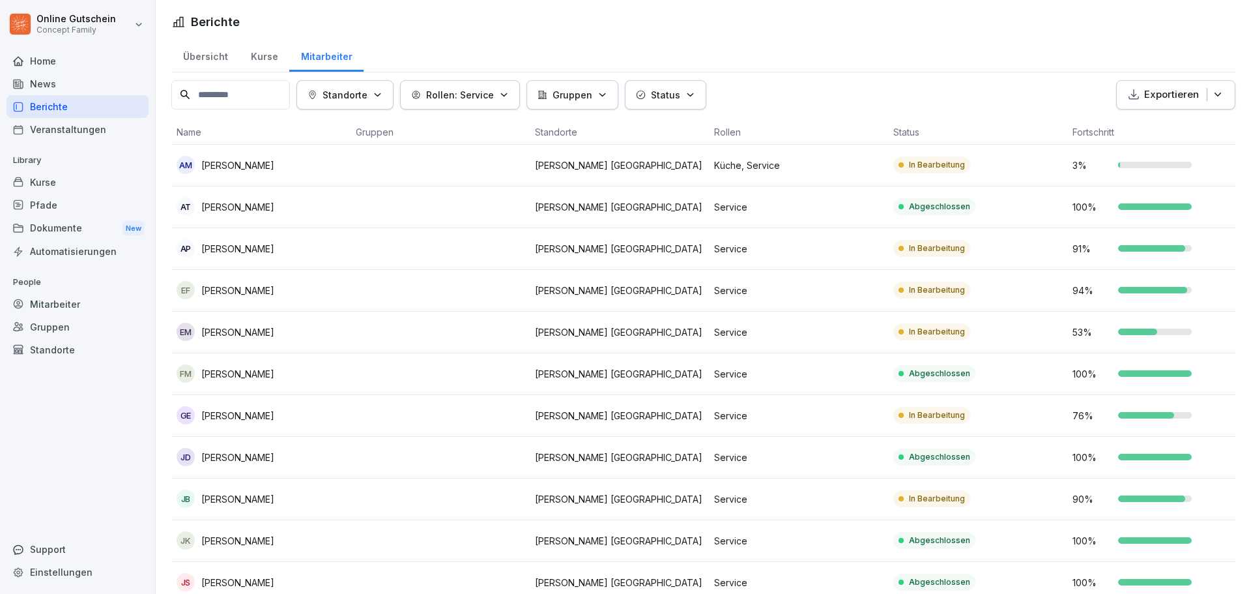
click at [480, 511] on td at bounding box center [440, 499] width 179 height 42
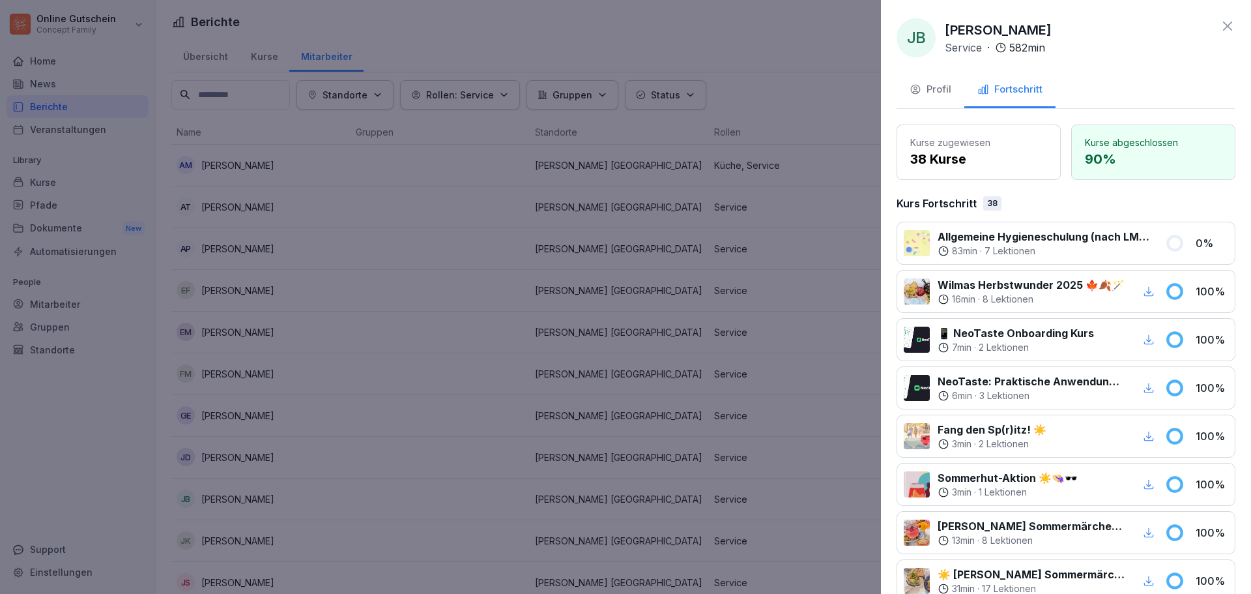
click at [1224, 25] on icon at bounding box center [1228, 26] width 16 height 16
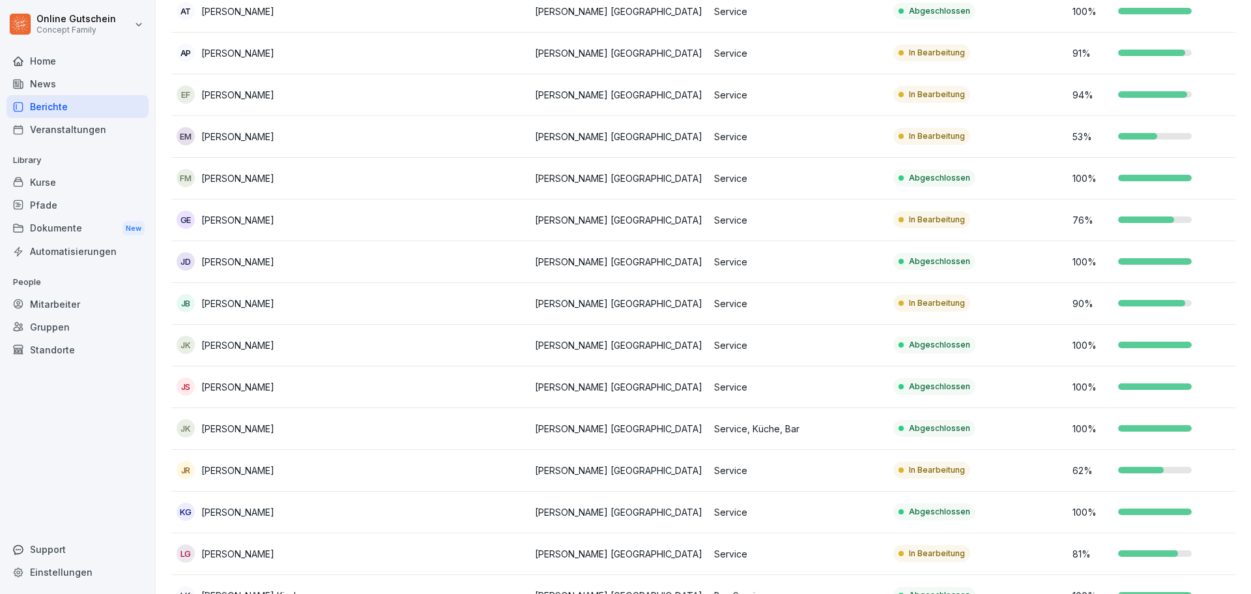
scroll to position [261, 0]
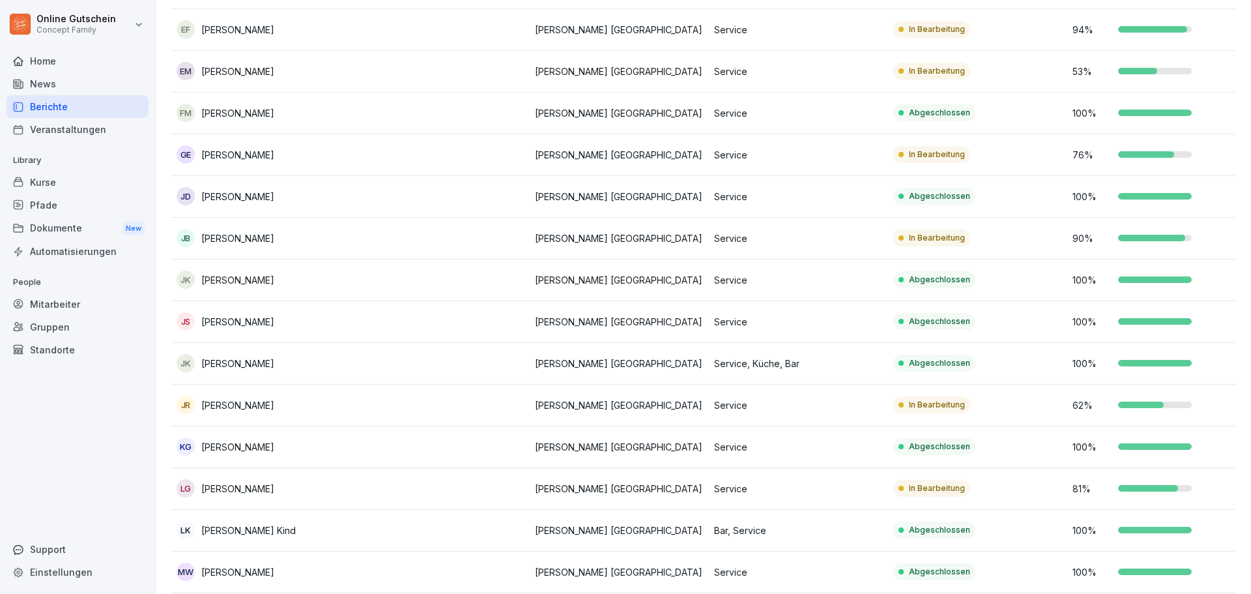
click at [274, 491] on p "[PERSON_NAME]" at bounding box center [237, 488] width 73 height 14
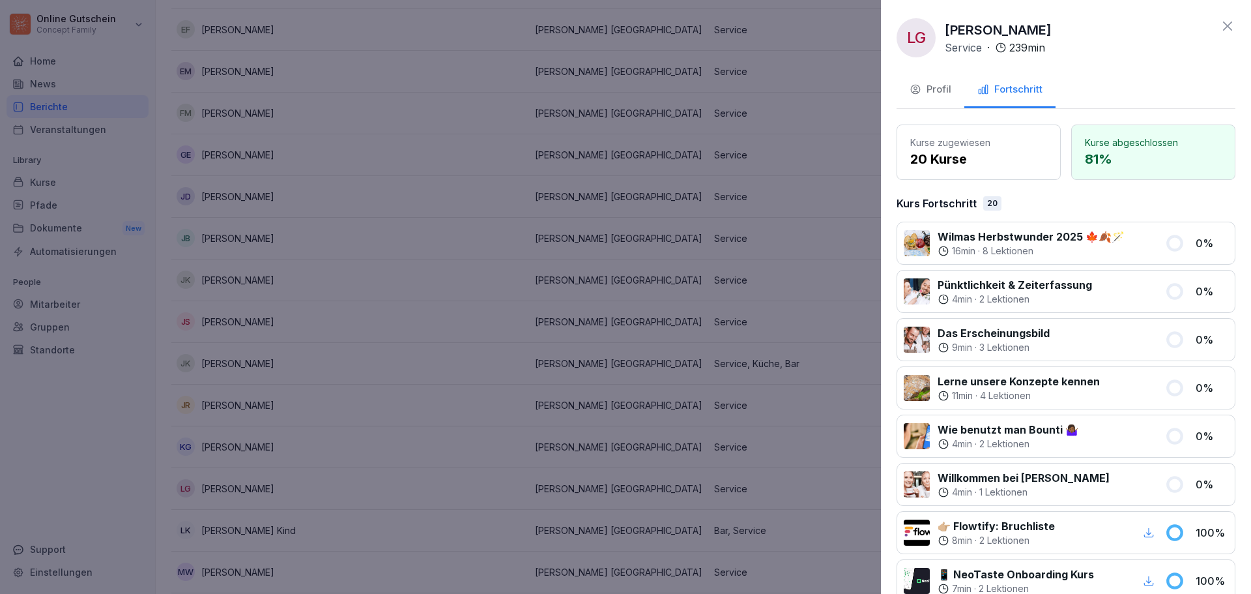
click at [1222, 25] on icon at bounding box center [1228, 26] width 16 height 16
